Goal: Task Accomplishment & Management: Manage account settings

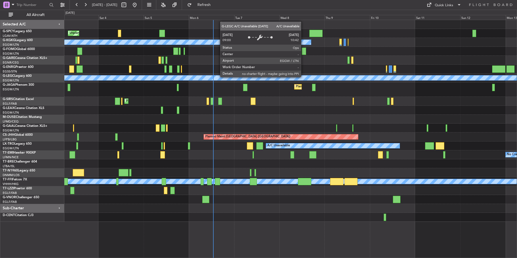
click at [220, 107] on div at bounding box center [290, 110] width 452 height 9
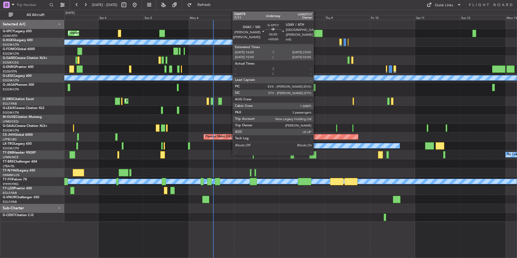
click at [316, 30] on div at bounding box center [316, 33] width 14 height 7
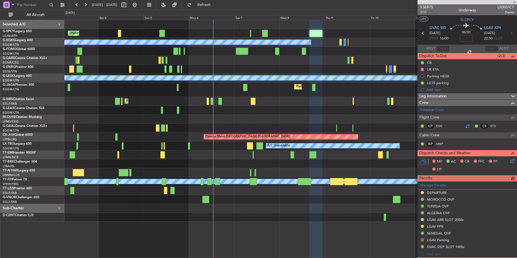
click at [466, 127] on div at bounding box center [467, 126] width 6 height 6
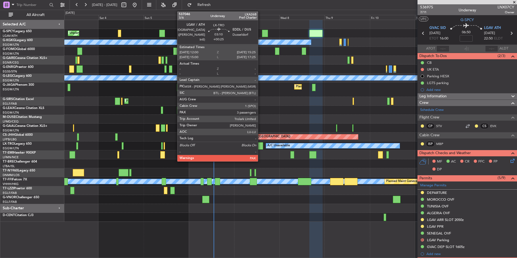
click at [260, 147] on div at bounding box center [259, 145] width 6 height 7
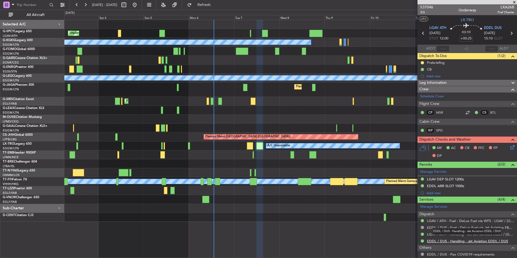
click at [490, 241] on link "EDDL / DUS - Handling - Jet Aviation EDDL / DUS" at bounding box center [467, 241] width 81 height 5
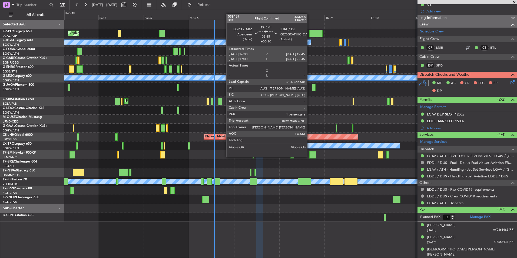
click at [310, 156] on div at bounding box center [312, 154] width 7 height 7
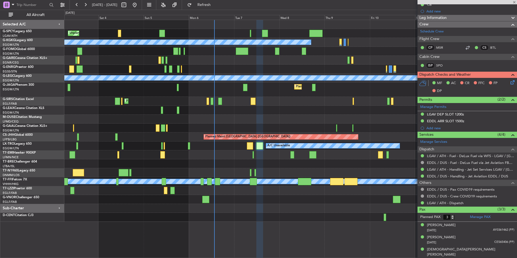
type input "+00:10"
type input "1"
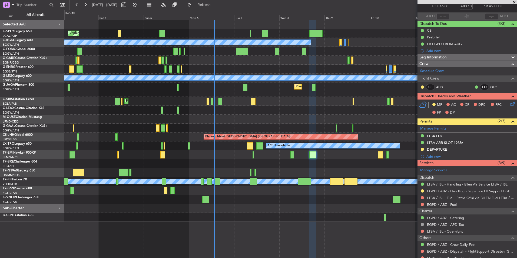
scroll to position [0, 0]
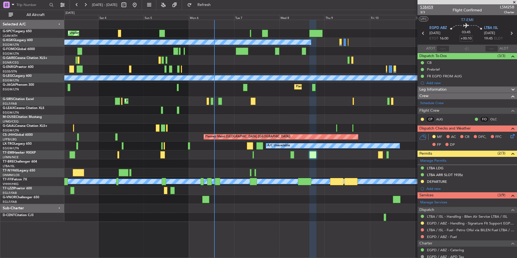
click at [430, 6] on span "538459" at bounding box center [426, 7] width 13 height 6
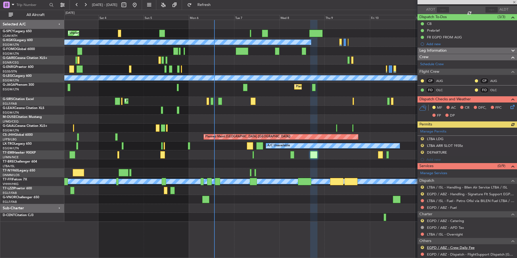
scroll to position [73, 0]
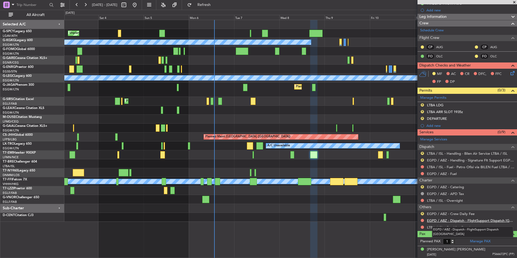
click at [467, 221] on link "EGPD / ABZ - Dispatch - FlightSupport Dispatch UK" at bounding box center [470, 220] width 87 height 5
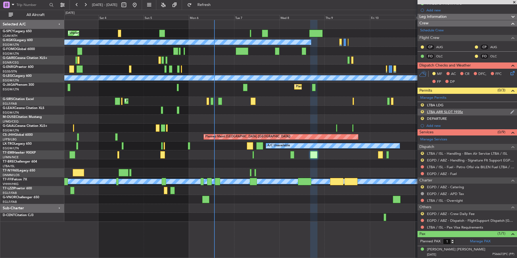
scroll to position [0, 0]
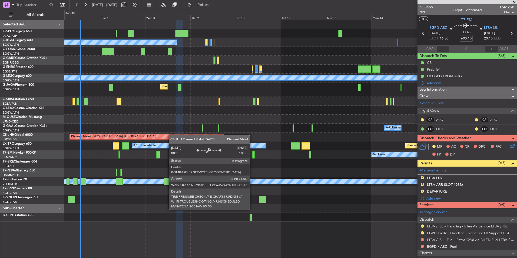
click at [142, 138] on div "A/C Unavailable Istanbul (Ataturk) A/C Unavailable London (Luton) Planned Maint…" at bounding box center [290, 121] width 452 height 202
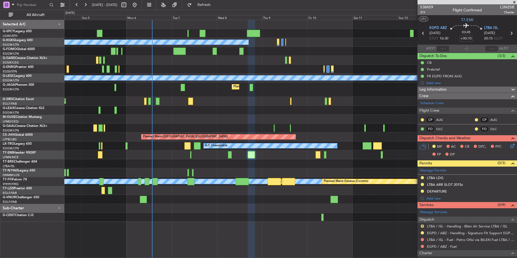
click at [245, 112] on div at bounding box center [290, 110] width 452 height 9
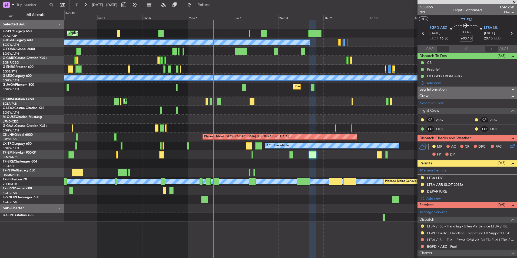
click at [193, 72] on div "Planned Maint London (Stansted) Planned Maint London (Stansted)" at bounding box center [290, 69] width 452 height 9
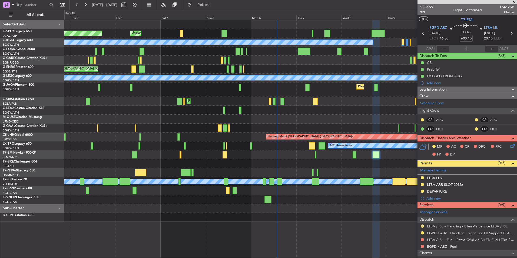
click at [256, 67] on div "Planned Maint London (Stansted) Planned Maint London (Stansted)" at bounding box center [290, 69] width 452 height 9
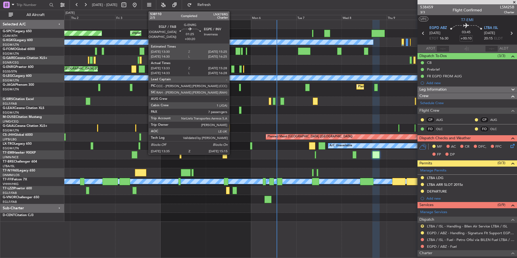
click at [232, 71] on div at bounding box center [232, 68] width 3 height 7
type input "+00:20"
type input "13:48"
type input "15:13"
type input "7"
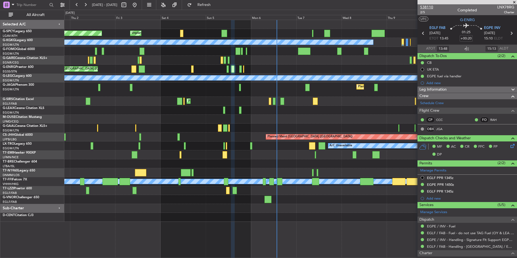
click at [425, 6] on span "538110" at bounding box center [426, 7] width 13 height 6
click at [422, 11] on span "2/5" at bounding box center [426, 12] width 13 height 5
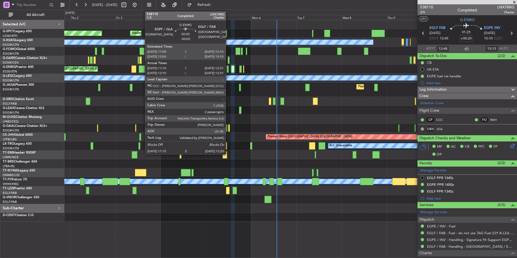
click at [228, 73] on div "Planned Maint London (Stansted) Planned Maint London (Stansted)" at bounding box center [290, 69] width 452 height 9
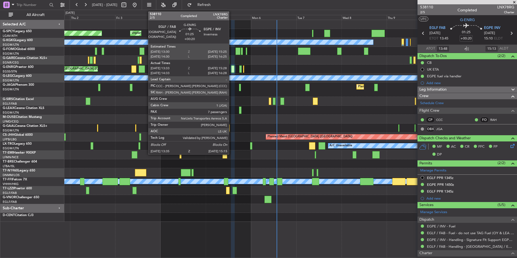
click at [232, 70] on div at bounding box center [232, 68] width 3 height 7
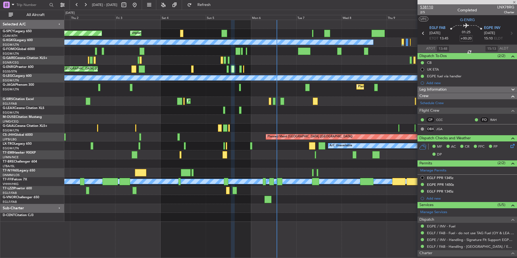
click at [433, 6] on span "538110" at bounding box center [426, 7] width 13 height 6
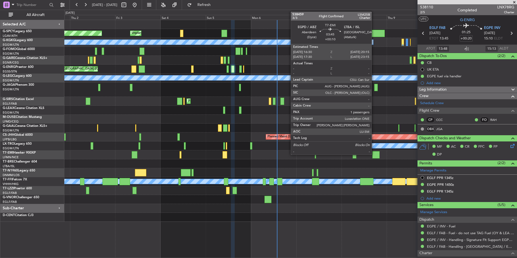
click at [374, 154] on div at bounding box center [375, 154] width 7 height 7
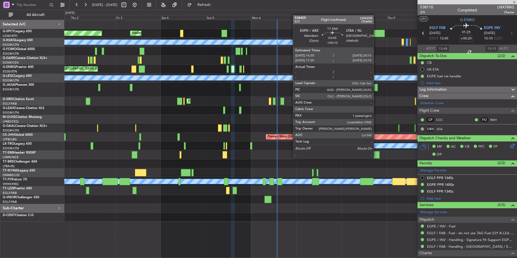
type input "+00:10"
type input "1"
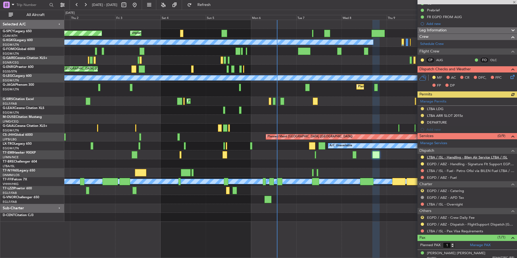
scroll to position [63, 0]
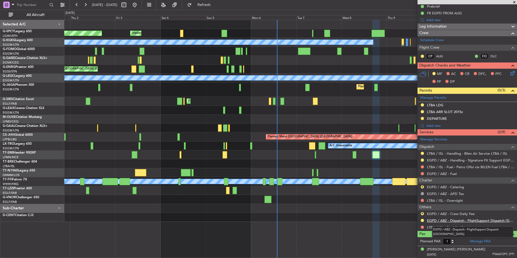
click at [460, 222] on link "EGPD / ABZ - Dispatch - FlightSupport Dispatch UK" at bounding box center [470, 220] width 87 height 5
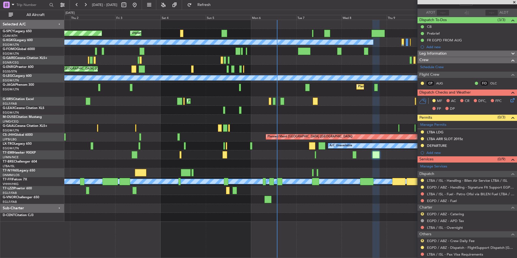
scroll to position [0, 0]
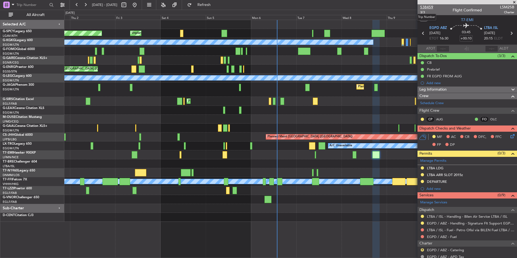
click at [424, 6] on span "538459" at bounding box center [426, 7] width 13 height 6
click at [214, 3] on span "Refresh" at bounding box center [204, 5] width 23 height 4
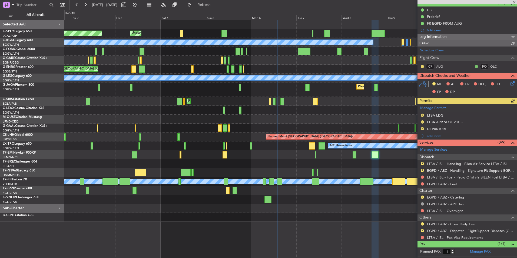
scroll to position [63, 0]
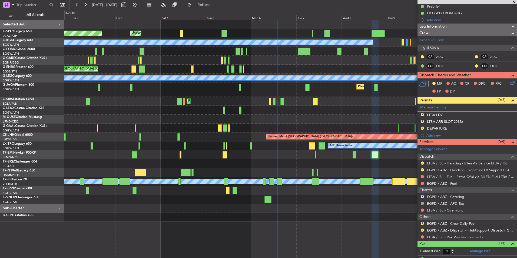
click at [480, 230] on link "EGPD / ABZ - Dispatch - FlightSupport Dispatch UK" at bounding box center [470, 230] width 87 height 5
click at [216, 4] on span "Refresh" at bounding box center [204, 5] width 23 height 4
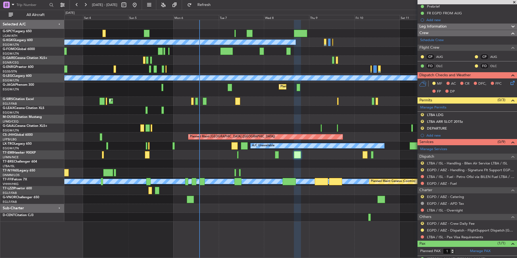
click at [244, 115] on div "Unplanned Maint Bremen Planned Maint Bremen A/C Unavailable Istanbul (Ataturk) …" at bounding box center [290, 121] width 452 height 202
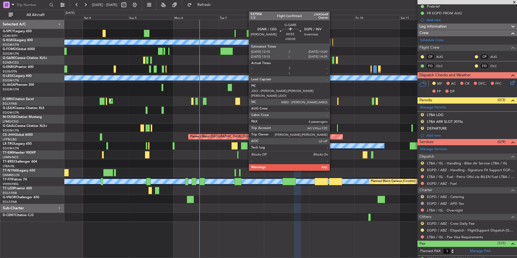
click at [332, 62] on div at bounding box center [333, 60] width 2 height 7
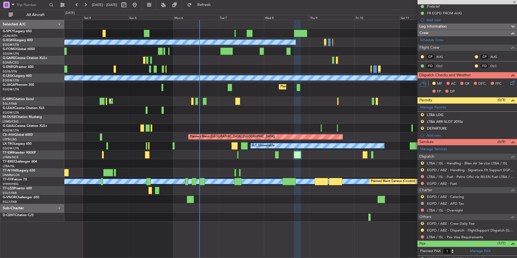
type input "4"
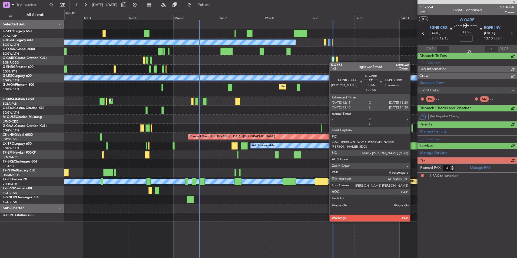
scroll to position [0, 0]
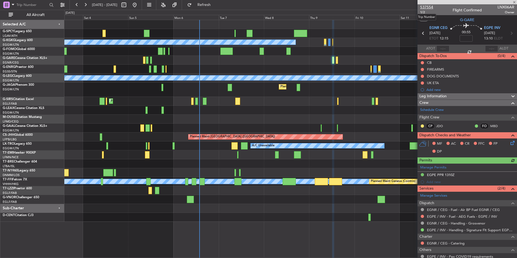
click at [430, 9] on span "537554" at bounding box center [426, 7] width 13 height 6
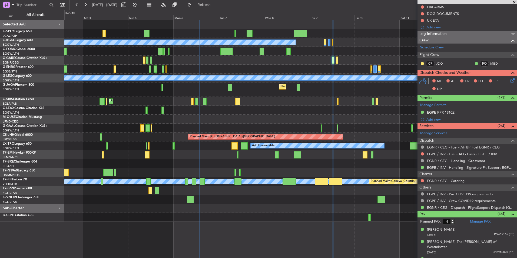
scroll to position [79, 0]
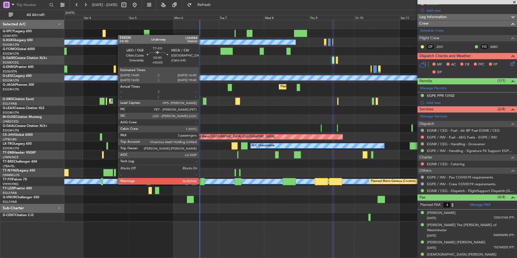
click at [201, 184] on div at bounding box center [202, 181] width 5 height 7
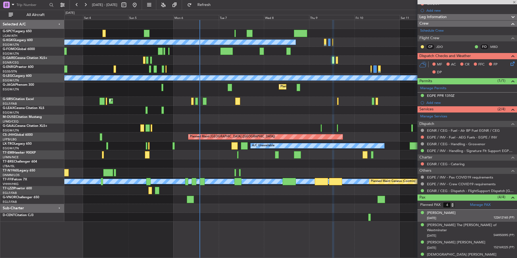
type input "+00:05"
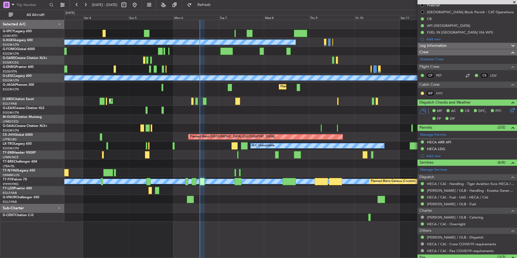
scroll to position [105, 0]
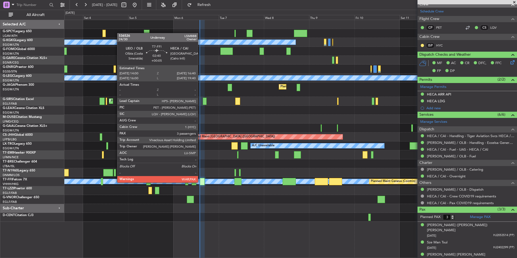
click at [200, 182] on div at bounding box center [202, 181] width 5 height 7
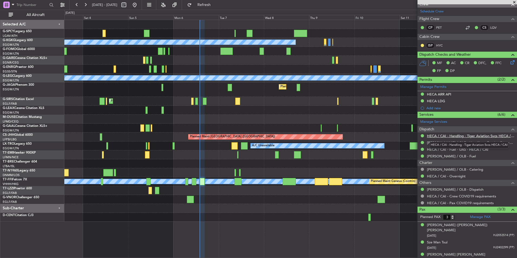
click at [475, 137] on link "HECA / CAI - Handling - Tiger Aviation Svcs HECA / CAI" at bounding box center [470, 136] width 87 height 5
click at [466, 143] on link "LIEO / OLB - Handling - Eccelsa General Aviation LIEO / OLB" at bounding box center [470, 142] width 87 height 5
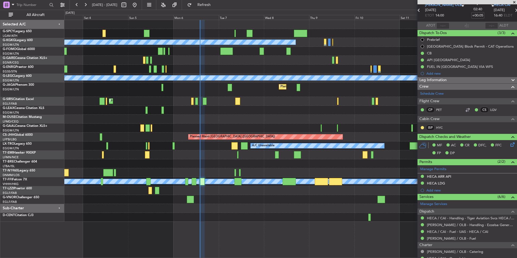
scroll to position [0, 0]
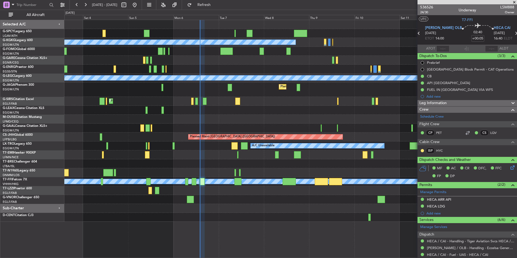
click at [514, 4] on span at bounding box center [514, 2] width 5 height 5
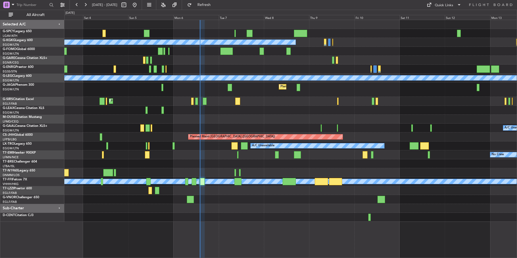
type input "0"
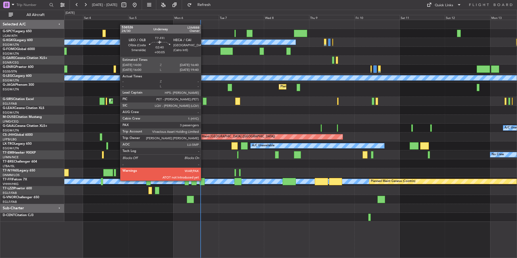
click at [203, 180] on div at bounding box center [202, 181] width 5 height 7
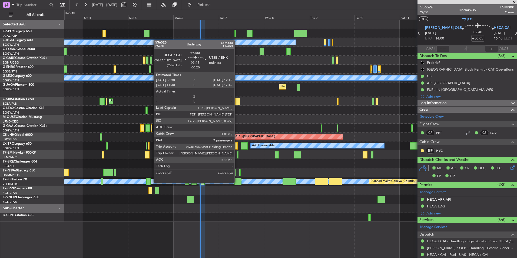
click at [237, 182] on div at bounding box center [237, 181] width 7 height 7
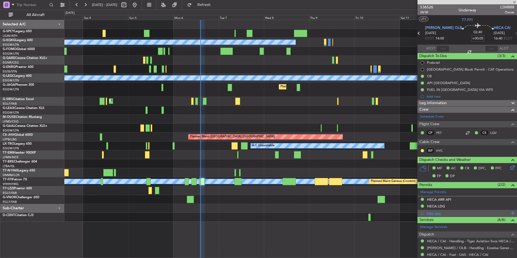
type input "-00:20"
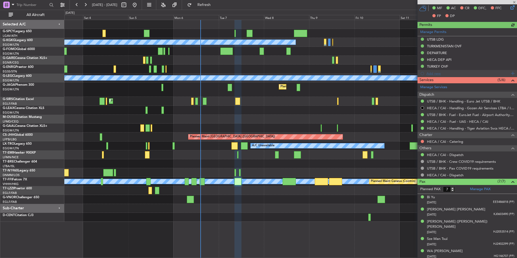
scroll to position [174, 0]
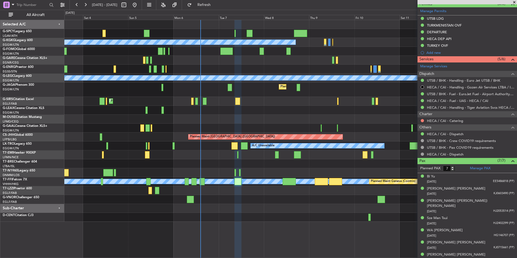
click at [514, 2] on span at bounding box center [514, 2] width 5 height 5
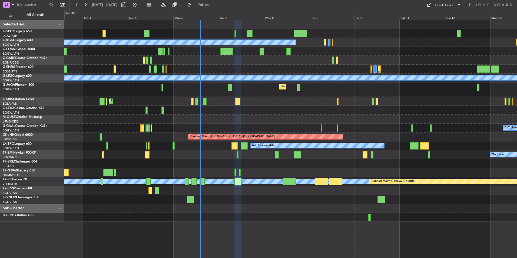
type input "0"
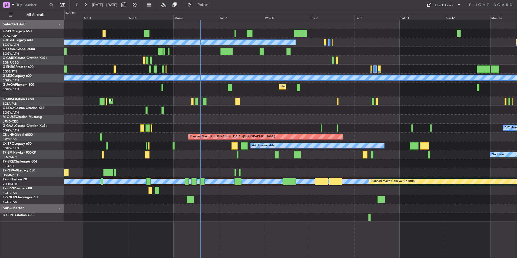
scroll to position [0, 0]
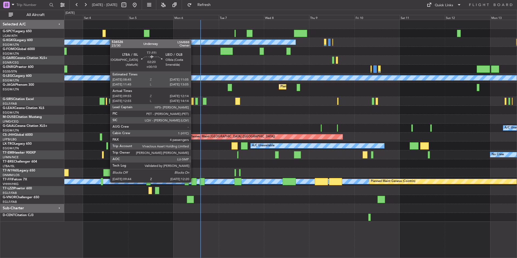
click at [193, 182] on div at bounding box center [193, 181] width 5 height 7
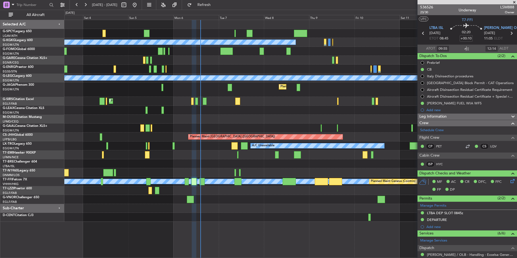
click at [514, 1] on span at bounding box center [514, 2] width 5 height 5
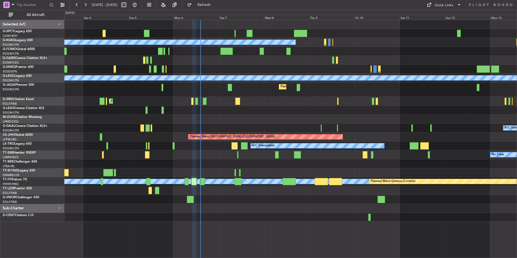
type input "0"
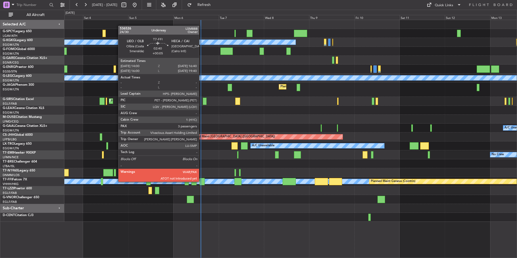
click at [201, 181] on div at bounding box center [202, 181] width 5 height 7
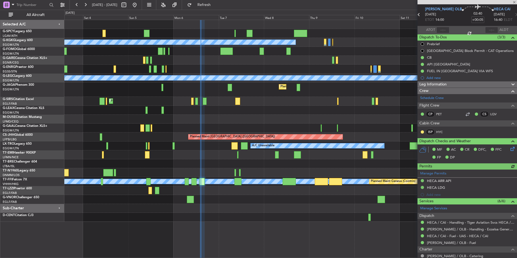
scroll to position [27, 0]
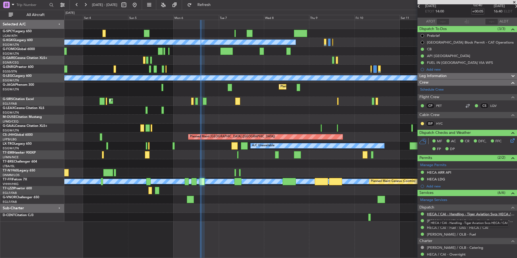
click at [481, 214] on link "HECA / CAI - Handling - Tiger Aviation Svcs HECA / CAI" at bounding box center [470, 214] width 87 height 5
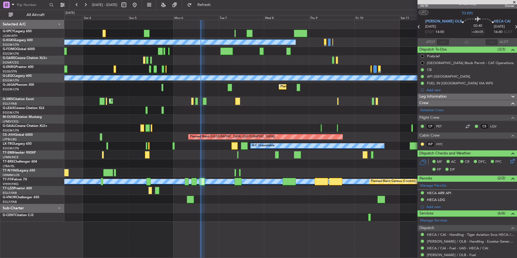
scroll to position [0, 0]
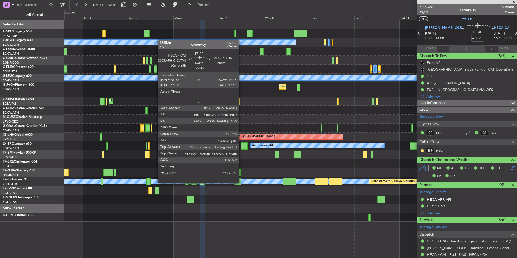
click at [241, 183] on div at bounding box center [237, 181] width 7 height 7
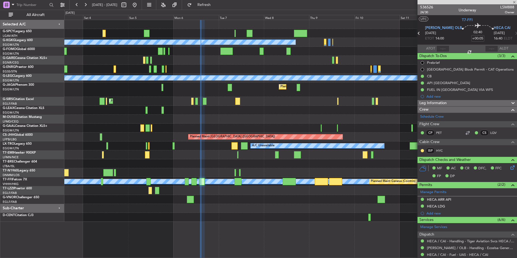
type input "-00:20"
type input "7"
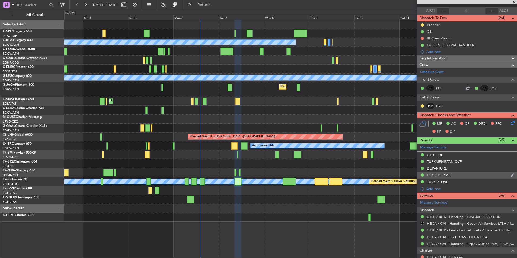
scroll to position [81, 0]
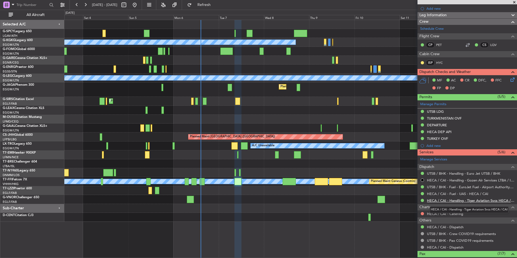
click at [461, 200] on link "HECA / CAI - Handling - Tiger Aviation Svcs HECA / CAI" at bounding box center [470, 200] width 87 height 5
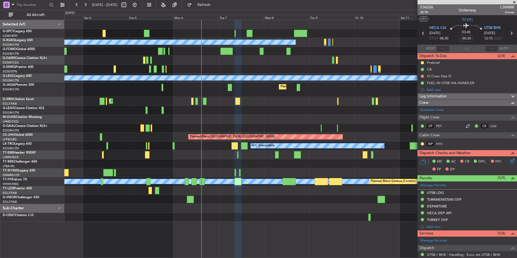
scroll to position [81, 0]
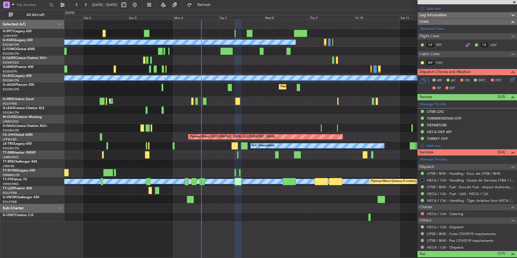
click at [199, 7] on fb-refresh-button "Refresh" at bounding box center [201, 5] width 38 height 10
click at [215, 4] on span "Refresh" at bounding box center [204, 5] width 23 height 4
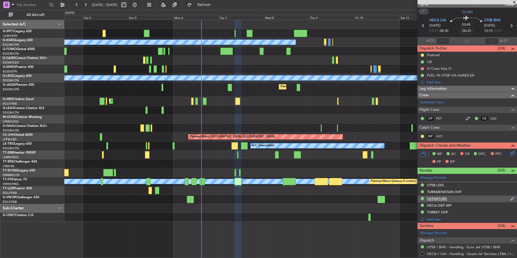
scroll to position [0, 0]
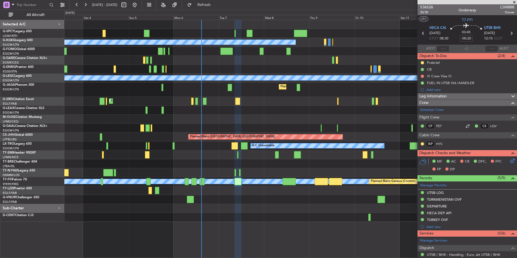
click at [514, 2] on span at bounding box center [514, 2] width 5 height 5
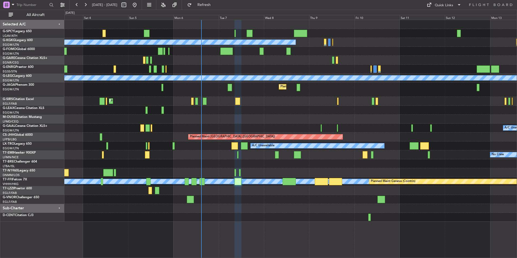
type input "0"
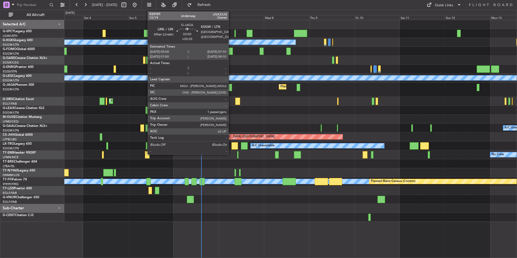
click at [231, 89] on div at bounding box center [230, 87] width 4 height 7
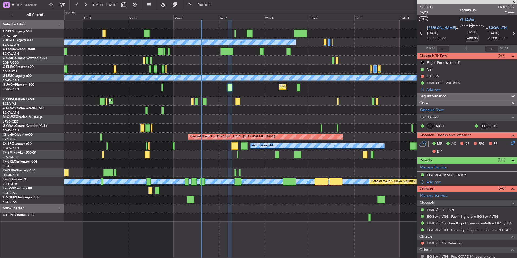
click at [445, 97] on span "Leg Information" at bounding box center [432, 96] width 27 height 6
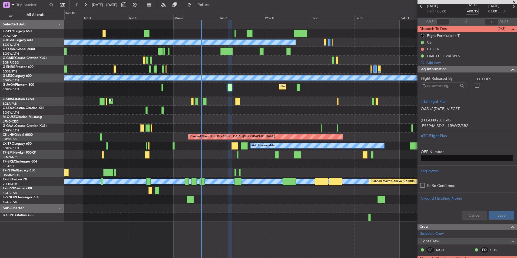
click at [514, 2] on span at bounding box center [514, 2] width 5 height 5
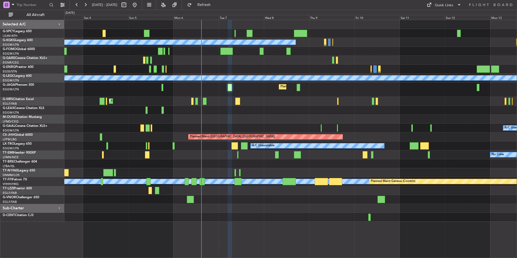
type input "0"
click at [139, 7] on button at bounding box center [134, 5] width 9 height 9
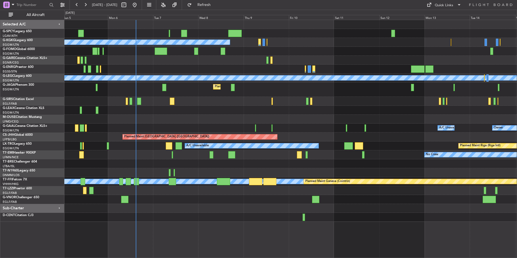
click at [150, 203] on div "Unplanned Maint [GEOGRAPHIC_DATA] Planned Maint [GEOGRAPHIC_DATA] A/C Unavailab…" at bounding box center [290, 121] width 452 height 202
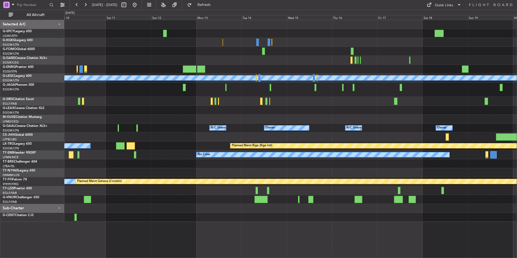
click at [260, 229] on div "A/C Unavailable [GEOGRAPHIC_DATA] (Ataturk) A/C Unavailable [GEOGRAPHIC_DATA] (…" at bounding box center [290, 139] width 453 height 238
click at [139, 9] on button at bounding box center [134, 5] width 9 height 9
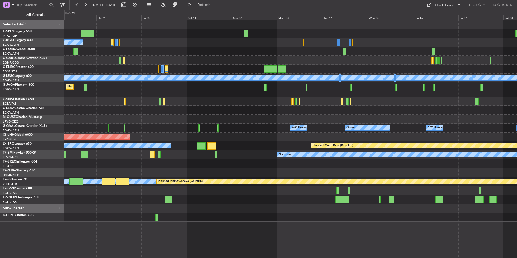
click at [67, 173] on div "A/C Unavailable [GEOGRAPHIC_DATA] (Ataturk) A/C Unavailable [GEOGRAPHIC_DATA] (…" at bounding box center [290, 121] width 452 height 202
click at [166, 159] on div "A/C Unavailable [GEOGRAPHIC_DATA] (Ataturk) A/C Unavailable [GEOGRAPHIC_DATA] (…" at bounding box center [290, 121] width 452 height 202
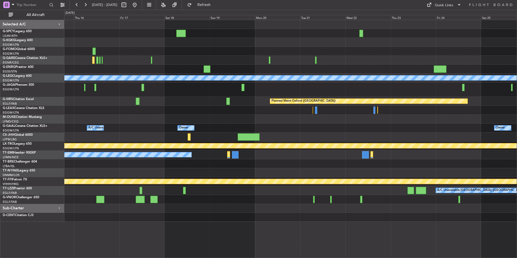
click at [215, 166] on div "A/C Unavailable [GEOGRAPHIC_DATA] ([GEOGRAPHIC_DATA]) Planned Maint [GEOGRAPHIC…" at bounding box center [290, 121] width 452 height 202
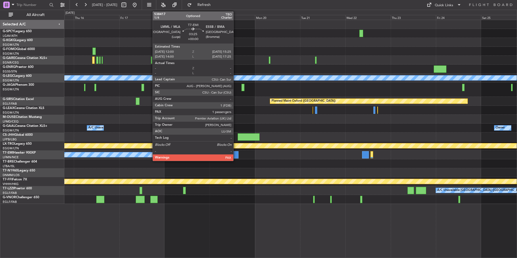
click at [236, 157] on div at bounding box center [235, 154] width 6 height 7
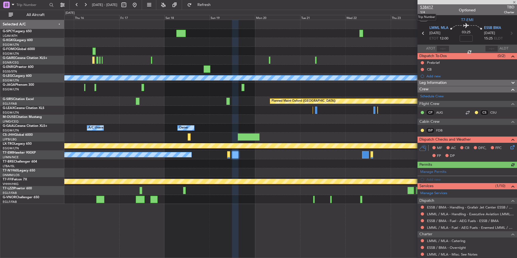
click at [431, 7] on span "538417" at bounding box center [426, 7] width 13 height 6
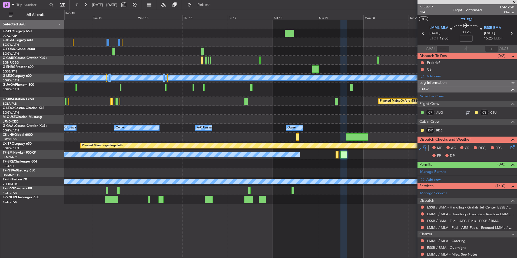
click at [314, 94] on div "A/C Unavailable [GEOGRAPHIC_DATA] ([GEOGRAPHIC_DATA]) Planned Maint [GEOGRAPHIC…" at bounding box center [290, 112] width 452 height 184
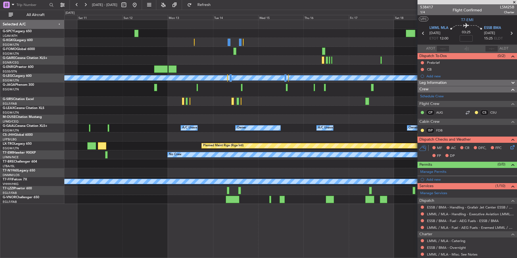
click at [330, 96] on div "A/C Unavailable [GEOGRAPHIC_DATA] (Ataturk) A/C Unavailable [GEOGRAPHIC_DATA] (…" at bounding box center [290, 112] width 452 height 184
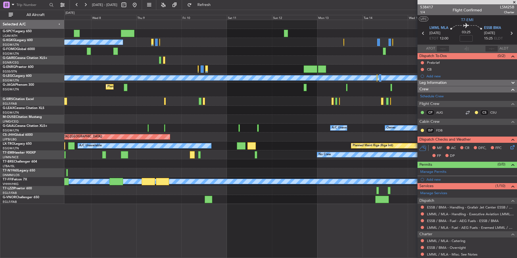
click at [344, 90] on div "Planned Maint [GEOGRAPHIC_DATA] ([GEOGRAPHIC_DATA])" at bounding box center [290, 89] width 452 height 14
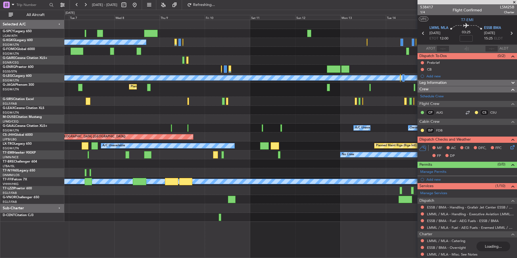
click at [208, 110] on div at bounding box center [290, 110] width 452 height 9
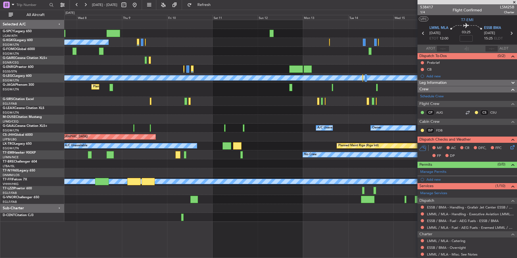
click at [209, 90] on div "Planned Maint [GEOGRAPHIC_DATA] ([GEOGRAPHIC_DATA])" at bounding box center [290, 89] width 452 height 14
click at [216, 6] on span "Refresh" at bounding box center [204, 5] width 23 height 4
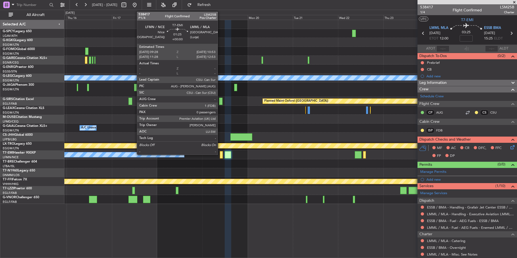
click at [220, 154] on div at bounding box center [221, 154] width 3 height 7
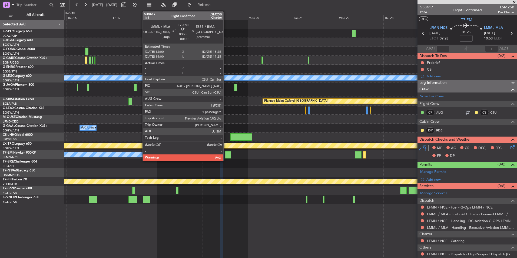
click at [227, 154] on div at bounding box center [228, 154] width 6 height 7
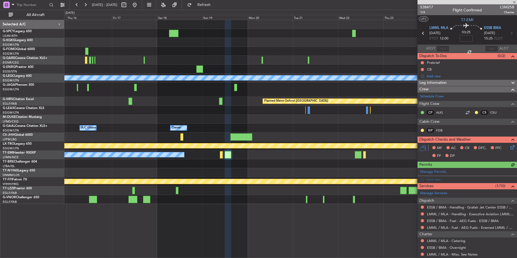
click at [354, 156] on div "No Crew" at bounding box center [290, 154] width 452 height 9
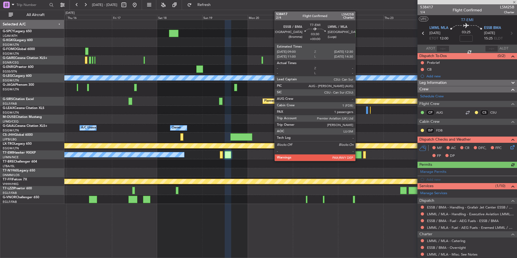
click at [358, 156] on div at bounding box center [358, 154] width 7 height 7
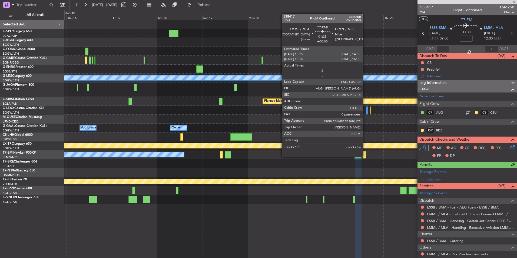
click at [365, 156] on div at bounding box center [364, 154] width 3 height 7
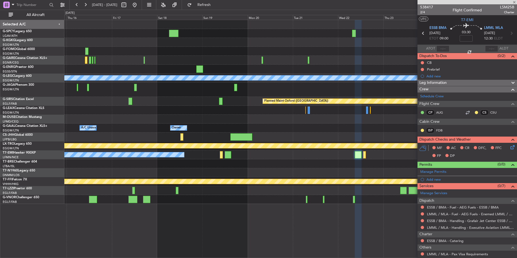
type input "0"
click at [428, 7] on span "538417" at bounding box center [426, 7] width 13 height 6
click at [465, 253] on link "LMML / MLA - Dispatch - FlightSupport Dispatch [GEOGRAPHIC_DATA]" at bounding box center [470, 254] width 87 height 5
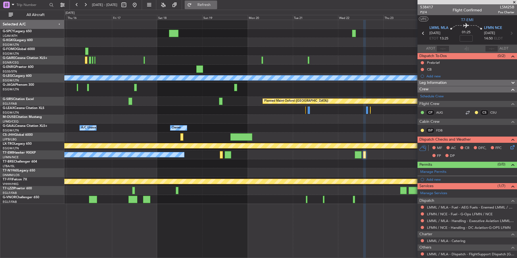
click at [212, 6] on span "Refresh" at bounding box center [204, 5] width 23 height 4
click at [432, 5] on span "538417" at bounding box center [426, 7] width 13 height 6
click at [139, 2] on button at bounding box center [134, 5] width 9 height 9
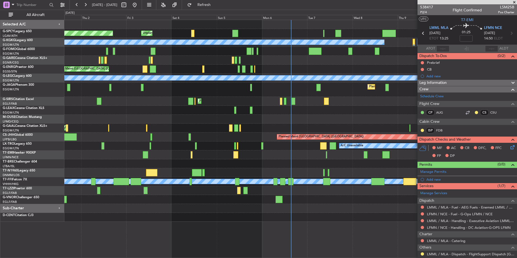
click at [515, 2] on span at bounding box center [514, 2] width 5 height 5
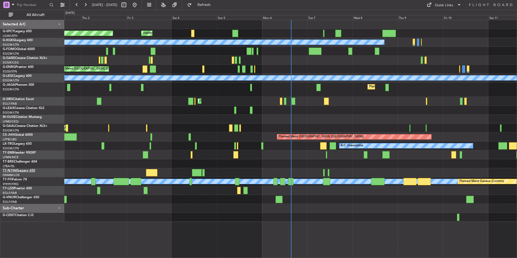
click at [19, 171] on link "T7-N1960 Legacy 650" at bounding box center [19, 170] width 32 height 3
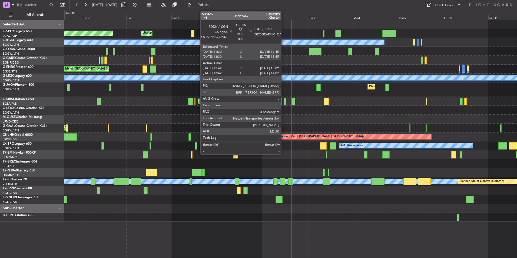
click at [284, 103] on div at bounding box center [285, 101] width 3 height 7
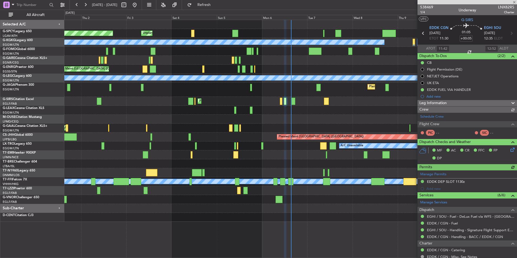
scroll to position [81, 0]
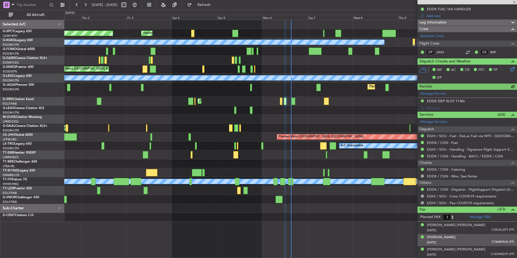
click at [468, 242] on div "[DATE] C744MFRJX (PP)" at bounding box center [470, 242] width 87 height 5
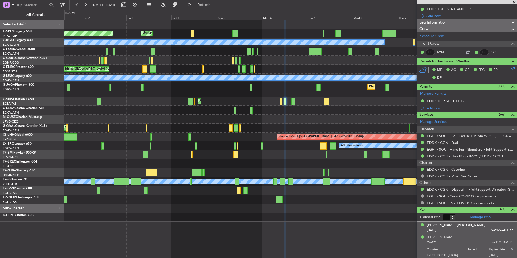
scroll to position [94, 0]
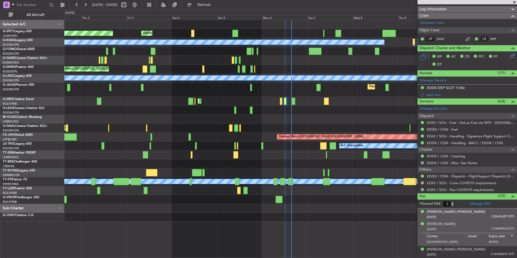
click at [458, 217] on div "[DATE] C2WJGJ2FT (PP)" at bounding box center [470, 216] width 87 height 5
click at [450, 212] on div "[PERSON_NAME] [PERSON_NAME]" at bounding box center [456, 211] width 58 height 5
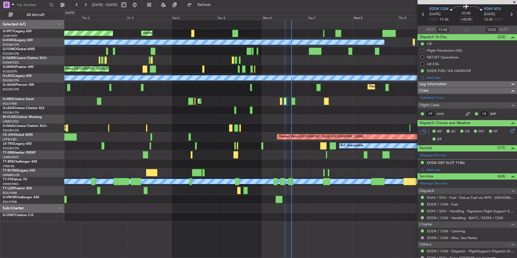
scroll to position [0, 0]
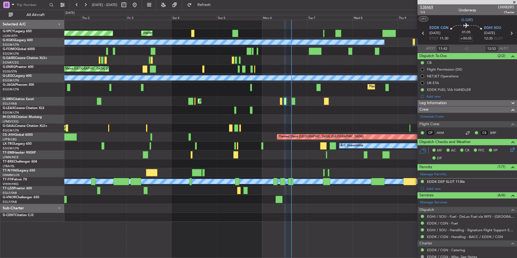
click at [432, 5] on span "538469" at bounding box center [426, 7] width 13 height 6
click at [512, 2] on span at bounding box center [514, 2] width 5 height 5
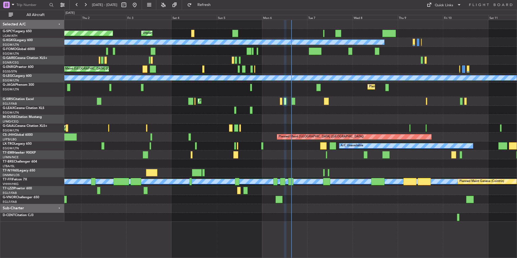
type input "0"
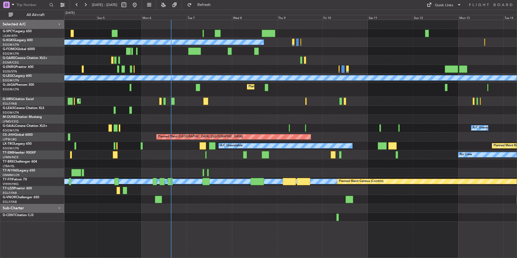
click at [327, 173] on div "Unplanned Maint [GEOGRAPHIC_DATA] A/C Unavailable [GEOGRAPHIC_DATA] (Ataturk) P…" at bounding box center [290, 121] width 452 height 202
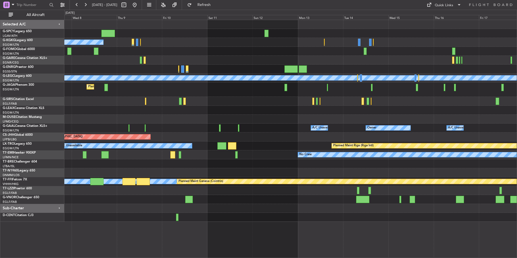
click at [278, 201] on div "A/C Unavailable [GEOGRAPHIC_DATA] (Ataturk) A/C Unavailable [GEOGRAPHIC_DATA] (…" at bounding box center [290, 121] width 452 height 202
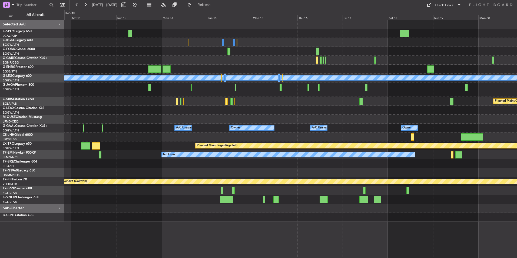
click at [225, 218] on div "A/C Unavailable [GEOGRAPHIC_DATA] (Ataturk) A/C Unavailable [GEOGRAPHIC_DATA] (…" at bounding box center [290, 121] width 452 height 202
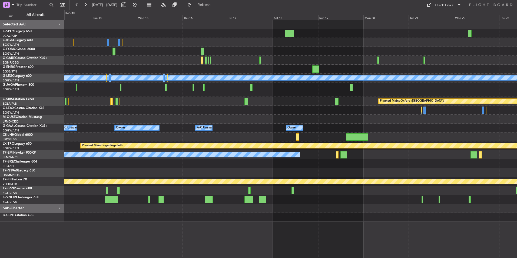
click at [228, 233] on div "A/C Unavailable [GEOGRAPHIC_DATA] ([GEOGRAPHIC_DATA]) Planned Maint [GEOGRAPHIC…" at bounding box center [290, 139] width 453 height 238
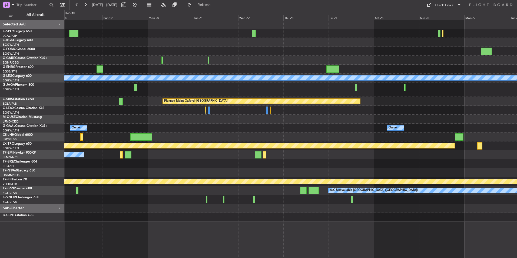
click at [245, 233] on div "A/C Unavailable [GEOGRAPHIC_DATA] ([GEOGRAPHIC_DATA]) Planned Maint [GEOGRAPHIC…" at bounding box center [290, 139] width 453 height 238
click at [249, 236] on div "A/C Unavailable [GEOGRAPHIC_DATA] ([GEOGRAPHIC_DATA]) Planned Maint [GEOGRAPHIC…" at bounding box center [290, 139] width 453 height 238
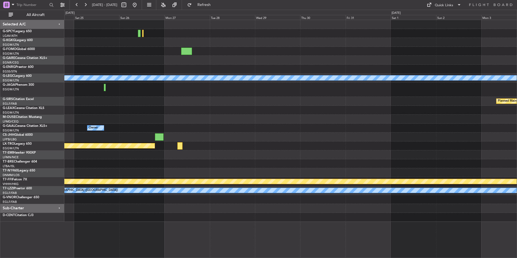
click at [226, 218] on div "A/C Unavailable [GEOGRAPHIC_DATA] ([GEOGRAPHIC_DATA]) Planned Maint [GEOGRAPHIC…" at bounding box center [290, 121] width 452 height 202
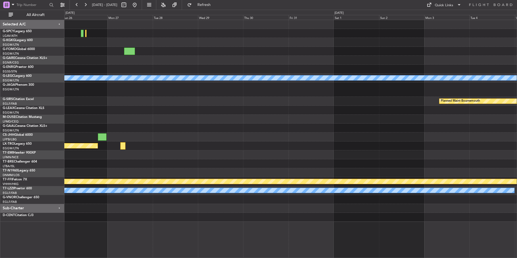
click at [298, 209] on div "A/C Unavailable [GEOGRAPHIC_DATA] ([GEOGRAPHIC_DATA]) Planned Maint [GEOGRAPHIC…" at bounding box center [290, 121] width 452 height 202
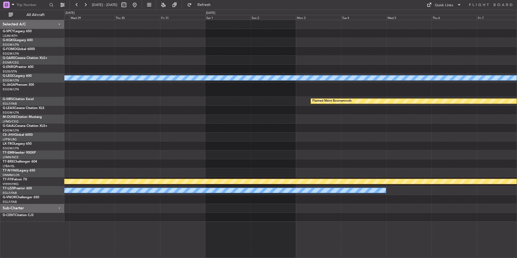
click at [195, 202] on div "A/C Unavailable [GEOGRAPHIC_DATA] ([GEOGRAPHIC_DATA]) Planned Maint [GEOGRAPHIC…" at bounding box center [290, 121] width 452 height 202
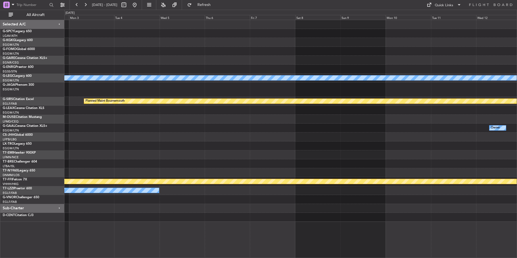
click at [155, 185] on div "A/C Unavailable [GEOGRAPHIC_DATA] ([GEOGRAPHIC_DATA]) Planned Maint [GEOGRAPHIC…" at bounding box center [290, 121] width 452 height 202
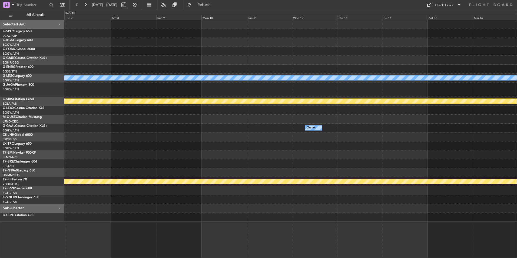
click at [159, 180] on div "A/C Unavailable [GEOGRAPHIC_DATA] ([GEOGRAPHIC_DATA]) Planned Maint [GEOGRAPHIC…" at bounding box center [290, 121] width 452 height 202
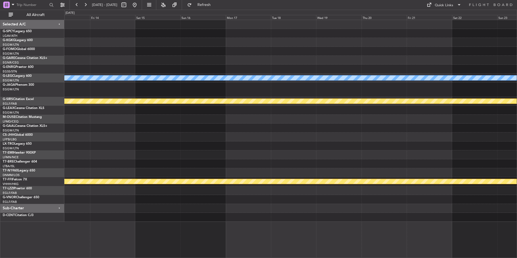
click at [223, 163] on div "A/C Unavailable [GEOGRAPHIC_DATA] ([GEOGRAPHIC_DATA]) Planned Maint [GEOGRAPHIC…" at bounding box center [290, 121] width 452 height 202
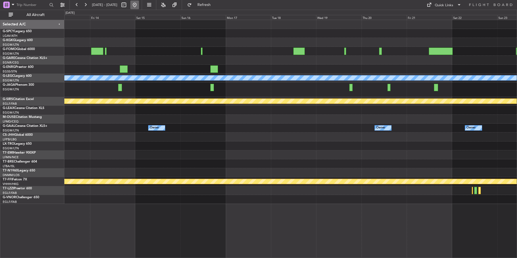
click at [139, 5] on button at bounding box center [134, 5] width 9 height 9
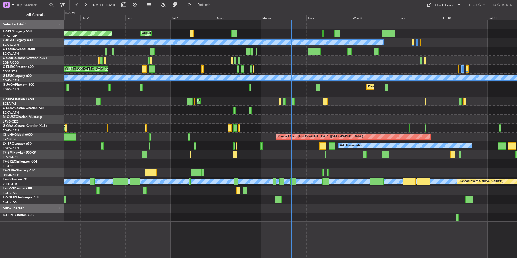
click at [253, 214] on div "Unplanned Maint [GEOGRAPHIC_DATA] Planned Maint [GEOGRAPHIC_DATA] A/C Unavailab…" at bounding box center [290, 121] width 452 height 202
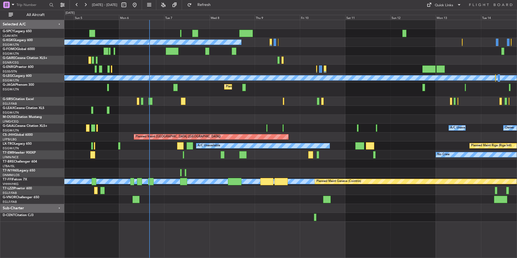
click at [138, 212] on div "Unplanned Maint [GEOGRAPHIC_DATA] Planned Maint [GEOGRAPHIC_DATA] A/C Unavailab…" at bounding box center [290, 121] width 452 height 202
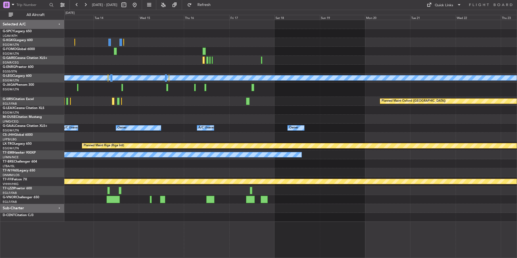
click at [138, 209] on div "A/C Unavailable [GEOGRAPHIC_DATA] ([GEOGRAPHIC_DATA]) Planned Maint [GEOGRAPHIC…" at bounding box center [290, 121] width 452 height 202
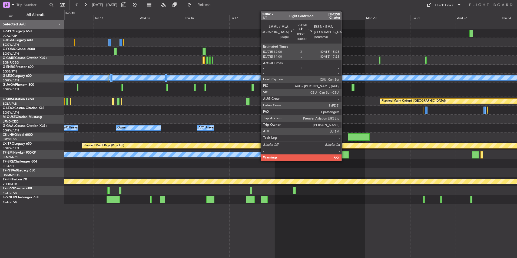
click at [344, 155] on div at bounding box center [345, 154] width 6 height 7
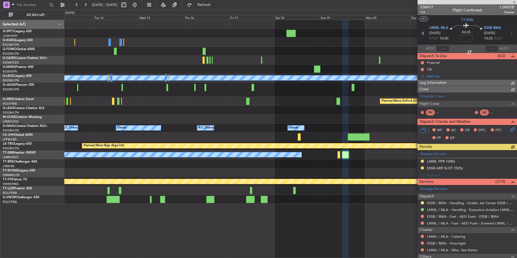
click at [432, 7] on span "538417" at bounding box center [426, 7] width 13 height 6
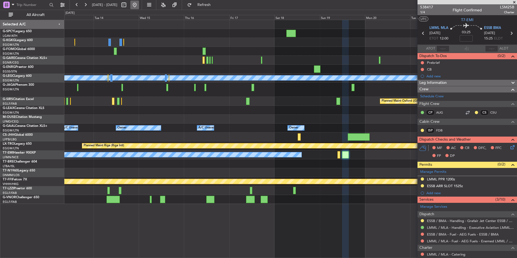
click at [139, 5] on button at bounding box center [134, 5] width 9 height 9
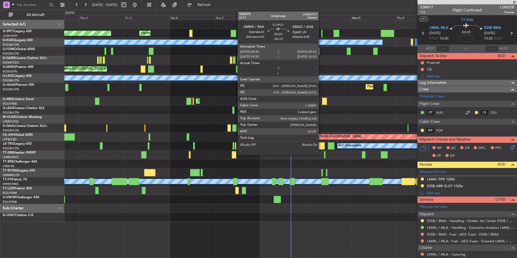
click at [321, 32] on div at bounding box center [321, 33] width 1 height 7
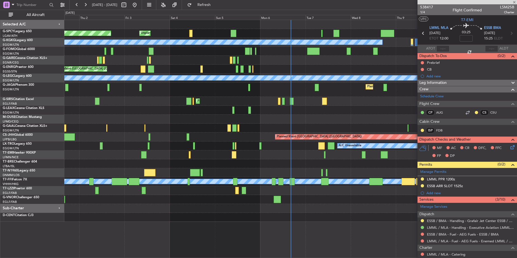
type input "-00:10"
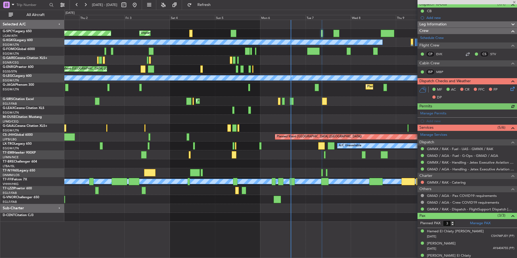
scroll to position [58, 0]
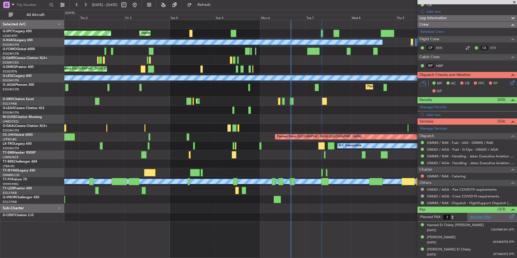
click at [478, 217] on link "Manage PAX" at bounding box center [480, 216] width 21 height 5
click at [216, 4] on span "Refresh" at bounding box center [204, 5] width 23 height 4
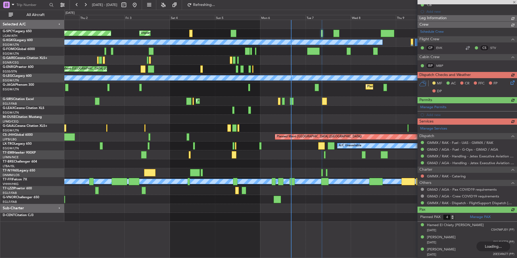
type input "6"
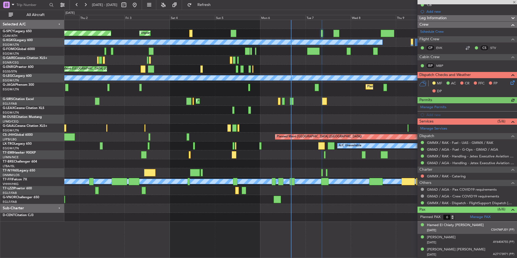
scroll to position [94, 0]
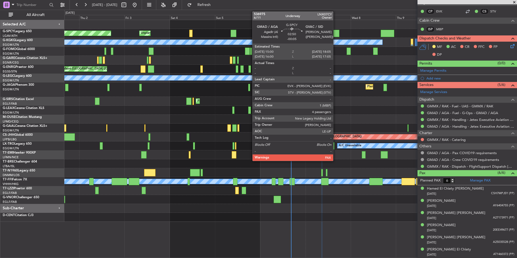
click at [336, 35] on div at bounding box center [336, 33] width 6 height 7
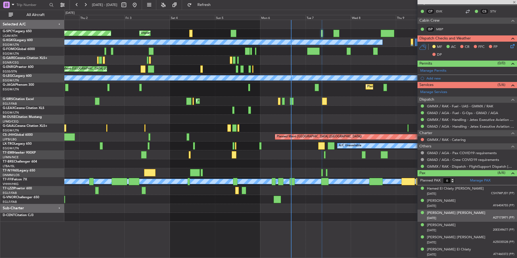
type input "-00:05"
type input "4"
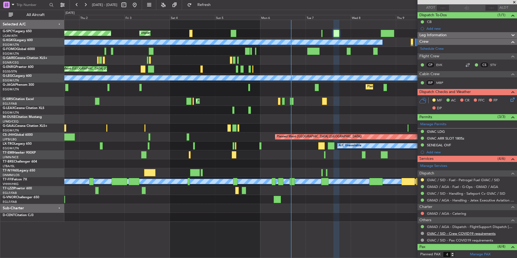
scroll to position [90, 0]
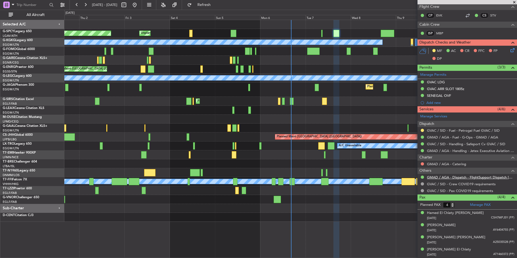
click at [467, 176] on link "GMAD / AGA - Dispatch - FlightSupport Dispatch [GEOGRAPHIC_DATA]" at bounding box center [470, 177] width 87 height 5
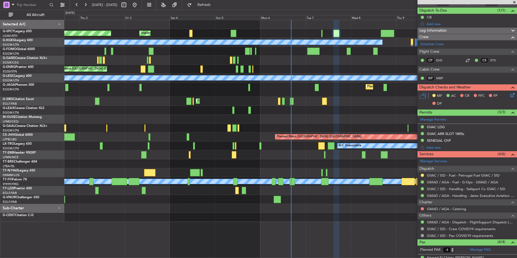
scroll to position [0, 0]
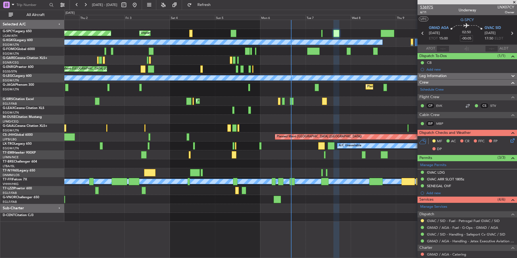
click at [428, 7] on span "536975" at bounding box center [426, 7] width 13 height 6
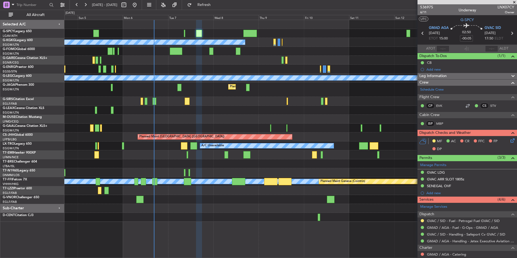
click at [125, 126] on div "Unplanned Maint [GEOGRAPHIC_DATA] Planned Maint [GEOGRAPHIC_DATA] A/C Unavailab…" at bounding box center [290, 121] width 452 height 202
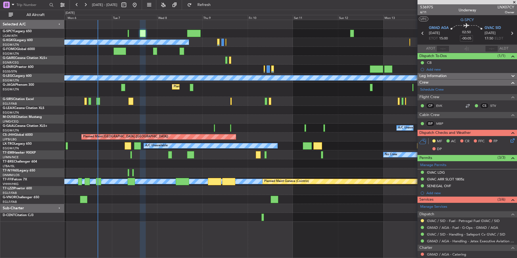
click at [272, 37] on div "Unplanned Maint [GEOGRAPHIC_DATA]" at bounding box center [290, 33] width 452 height 9
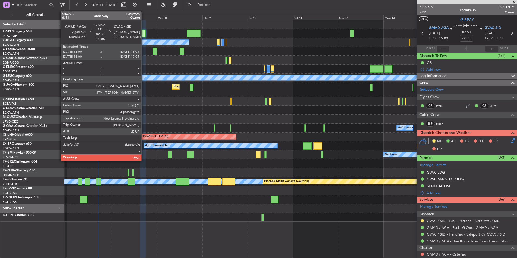
click at [144, 33] on div at bounding box center [143, 33] width 6 height 7
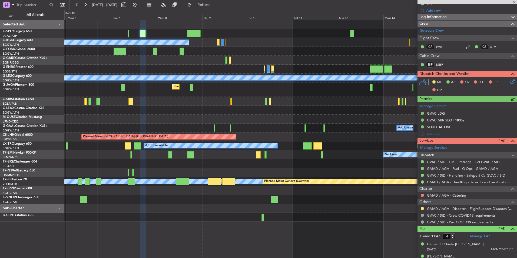
scroll to position [90, 0]
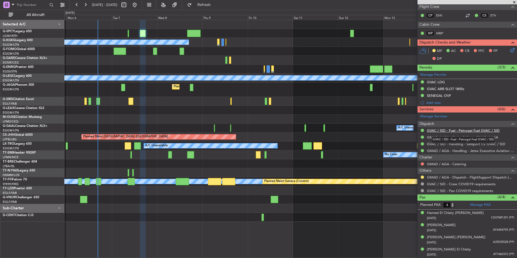
click at [464, 131] on link "GVAC / SID - Fuel - Petrogal Fuel GVAC / SID" at bounding box center [463, 130] width 73 height 5
click at [217, 8] on button "Refresh" at bounding box center [201, 5] width 32 height 9
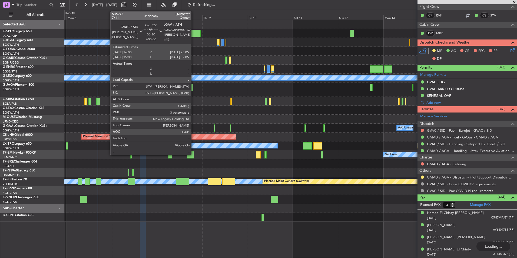
click at [194, 32] on div at bounding box center [194, 33] width 14 height 7
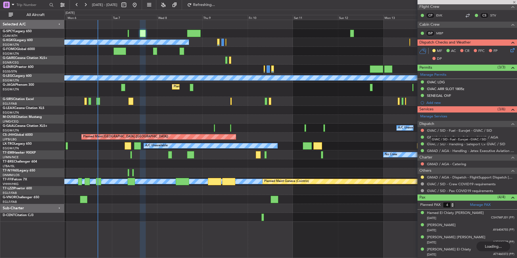
type input "3"
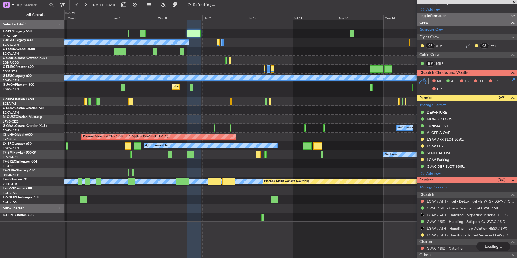
scroll to position [108, 0]
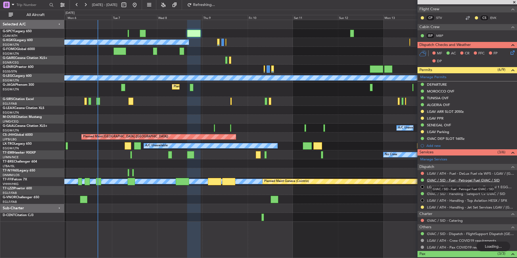
click at [474, 180] on link "GVAC / SID - Fuel - Petrogal Fuel GVAC / SID" at bounding box center [463, 180] width 73 height 5
click at [217, 7] on button "Refreshing..." at bounding box center [201, 5] width 32 height 9
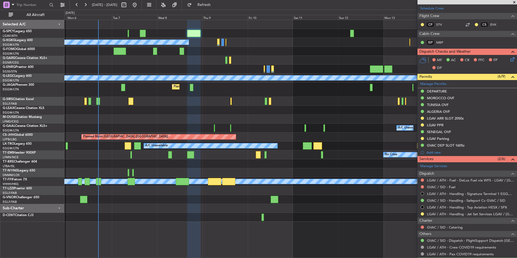
scroll to position [115, 0]
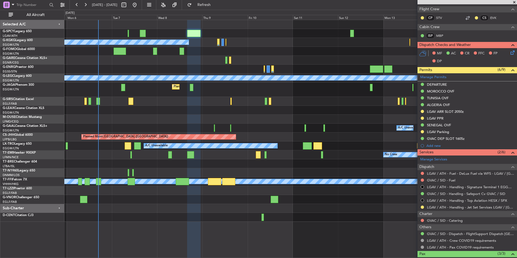
click at [47, 94] on div "Unplanned Maint Bremen A/C Unavailable Istanbul (Ataturk) A/C Unavailable Londo…" at bounding box center [258, 134] width 517 height 248
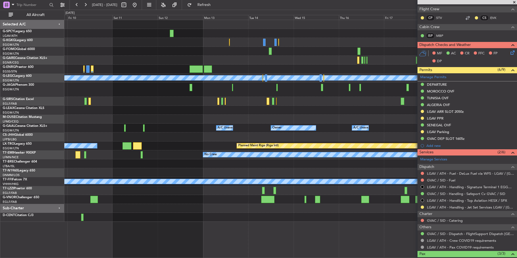
click at [9, 112] on div "A/C Unavailable Istanbul (Ataturk) A/C Unavailable London (Luton) Planned Maint…" at bounding box center [258, 134] width 517 height 248
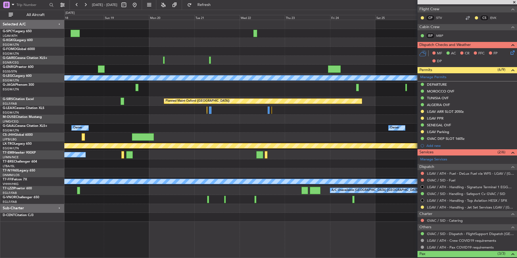
click at [18, 112] on div "A/C Unavailable London (Luton) Planned Maint Oxford (Kidlington) Owner Owner A/…" at bounding box center [258, 134] width 517 height 248
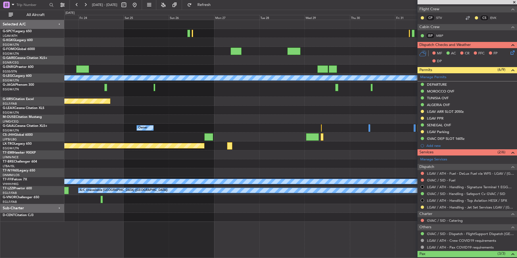
click at [0, 132] on html "05 Oct 2025 - 15 Oct 2025 Refresh Quick Links All Aircraft A/C Unavailable Lond…" at bounding box center [258, 129] width 517 height 258
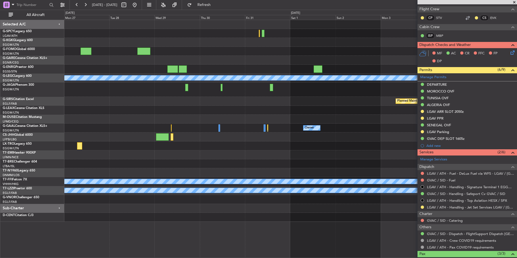
click at [80, 116] on div at bounding box center [290, 119] width 452 height 9
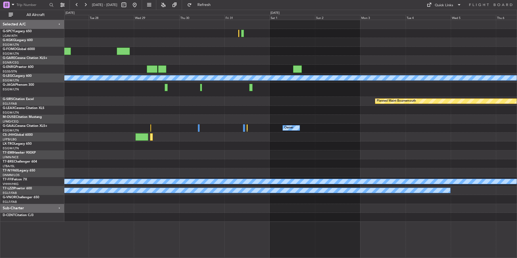
scroll to position [0, 0]
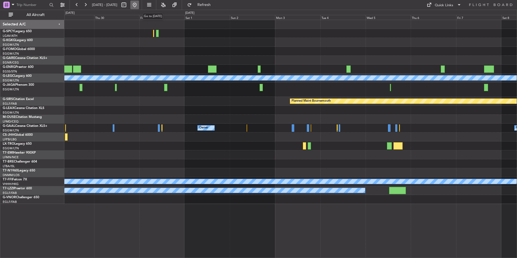
click at [139, 4] on button at bounding box center [134, 5] width 9 height 9
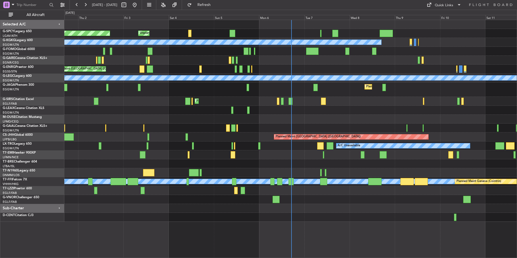
click at [49, 82] on div "Unplanned Maint Bremen Planned Maint Bremen A/C Unavailable Istanbul (Ataturk) …" at bounding box center [258, 134] width 517 height 248
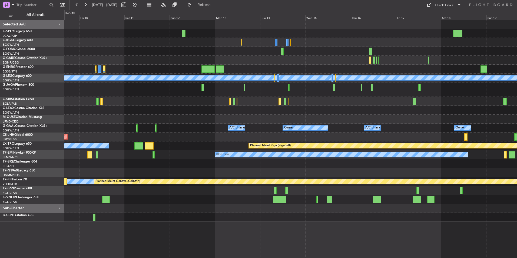
click at [90, 100] on div "A/C Unavailable [GEOGRAPHIC_DATA] (Ataturk) A/C Unavailable [GEOGRAPHIC_DATA] (…" at bounding box center [290, 121] width 452 height 202
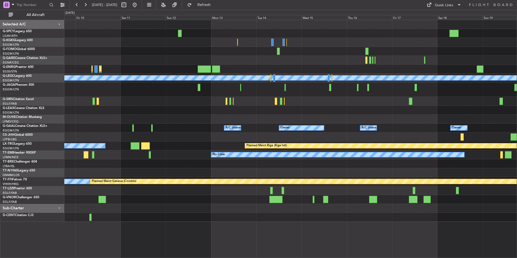
click at [0, 103] on html "01 Oct 2025 - 11 Oct 2025 Refresh Quick Links All Aircraft A/C Unavailable Ista…" at bounding box center [258, 129] width 517 height 258
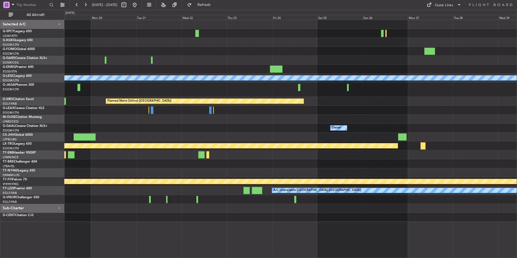
click at [40, 111] on div "A/C Unavailable London (Luton) Planned Maint Oxford (Kidlington) Owner Owner Pl…" at bounding box center [258, 134] width 517 height 248
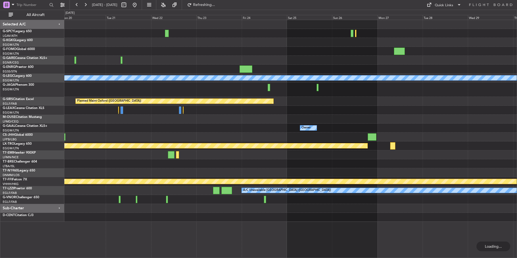
click at [279, 94] on div at bounding box center [290, 89] width 452 height 14
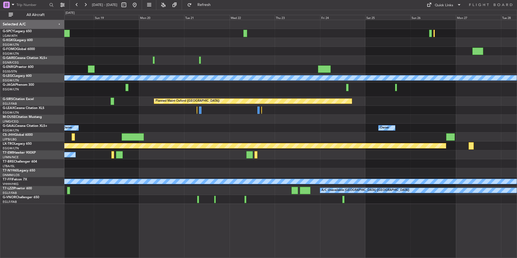
click at [370, 96] on div at bounding box center [290, 89] width 452 height 14
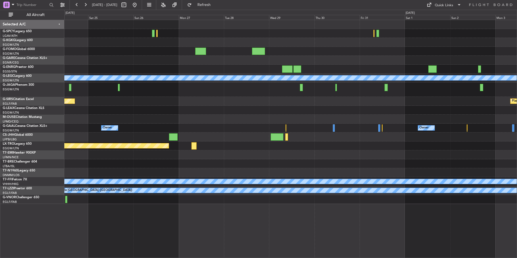
click at [89, 65] on div "A/C Unavailable London (Luton) Planned Maint Oxford (Kidlington) Planned Maint …" at bounding box center [290, 112] width 452 height 184
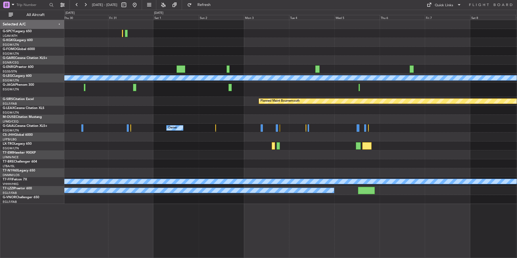
click at [99, 109] on div "A/C Unavailable London (Luton) Planned Maint Bournemouth Planned Maint Bournemo…" at bounding box center [290, 112] width 452 height 184
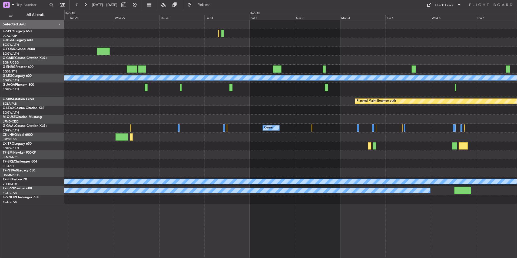
click at [326, 122] on div "A/C Unavailable London (Luton) Planned Maint Bournemouth Planned Maint Bournemo…" at bounding box center [290, 112] width 452 height 184
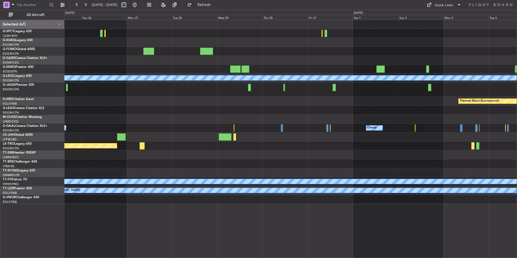
click at [269, 102] on div "A/C Unavailable London (Luton) Planned Maint Bournemouth Planned Maint Bournemo…" at bounding box center [290, 112] width 452 height 184
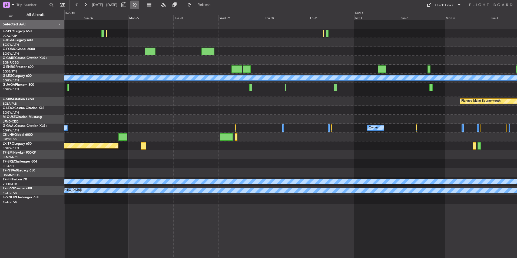
click at [139, 6] on button at bounding box center [134, 5] width 9 height 9
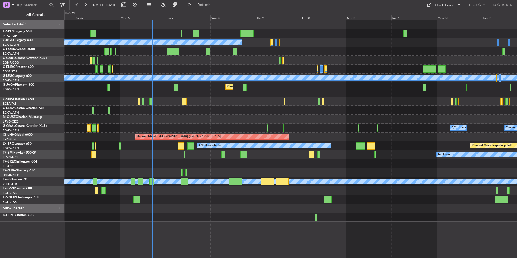
click at [181, 132] on div "Unplanned Maint Bremen Planned Maint Bremen A/C Unavailable Istanbul (Ataturk) …" at bounding box center [290, 121] width 452 height 202
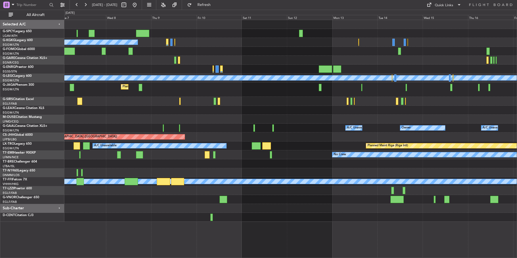
click at [220, 166] on div "A/C Unavailable Istanbul (Ataturk) A/C Unavailable London (Luton) Planned Maint…" at bounding box center [290, 121] width 452 height 202
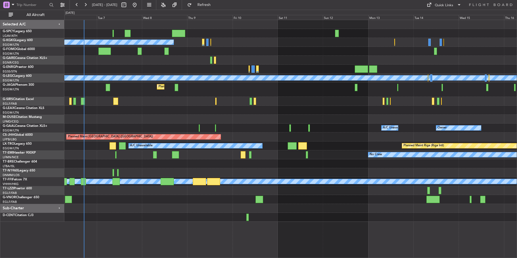
click at [252, 158] on div "A/C Unavailable Istanbul (Ataturk) A/C Unavailable London (Luton) Planned Maint…" at bounding box center [290, 121] width 452 height 202
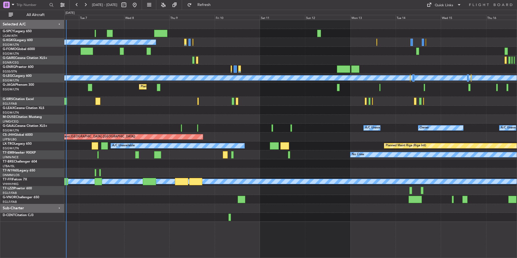
click at [234, 157] on div "No Crew" at bounding box center [290, 154] width 452 height 9
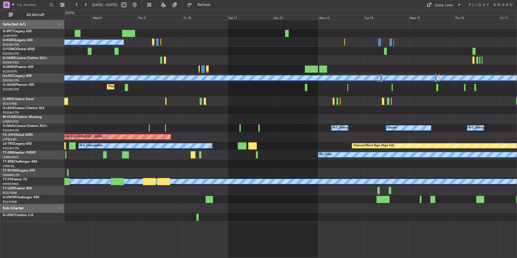
click at [207, 171] on div "A/C Unavailable Istanbul (Ataturk) A/C Unavailable London (Luton) Planned Maint…" at bounding box center [290, 121] width 452 height 202
click at [126, 163] on div "A/C Unavailable Istanbul (Ataturk) A/C Unavailable London (Luton) Planned Maint…" at bounding box center [290, 121] width 452 height 202
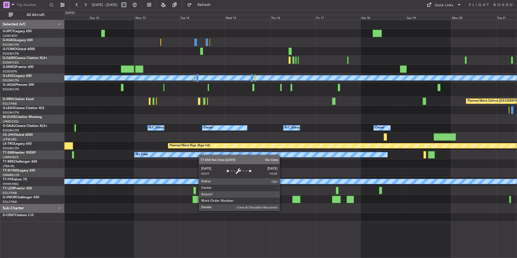
click at [174, 155] on div "No Crew" at bounding box center [260, 154] width 253 height 5
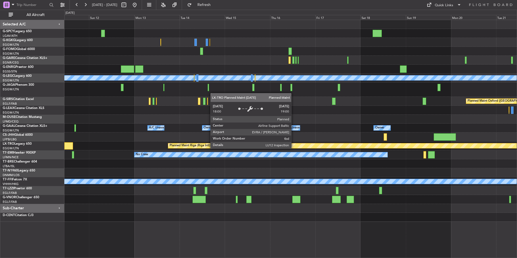
click at [174, 165] on div "A/C Unavailable London (Luton) Planned Maint Oxford (Kidlington) A/C Unavailabl…" at bounding box center [290, 121] width 452 height 202
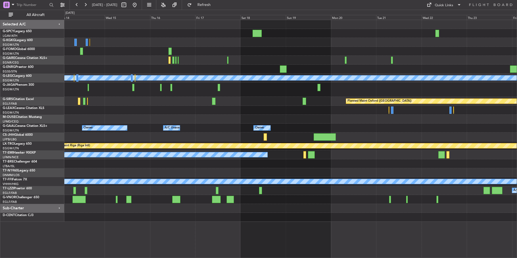
click at [258, 170] on div at bounding box center [290, 172] width 452 height 9
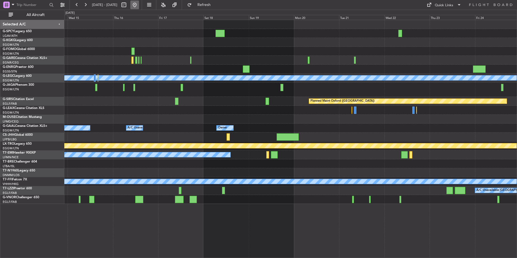
click at [139, 3] on button at bounding box center [134, 5] width 9 height 9
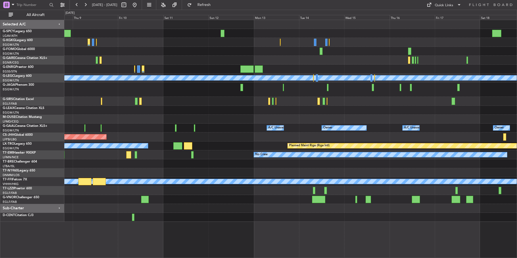
click at [0, 156] on html "01 Oct 2025 - 11 Oct 2025 Refresh Quick Links All Aircraft A/C Unavailable Ista…" at bounding box center [258, 129] width 517 height 258
click at [90, 123] on div "A/C Unavailable Istanbul (Ataturk) A/C Unavailable London (Luton) Planned Maint…" at bounding box center [290, 121] width 452 height 202
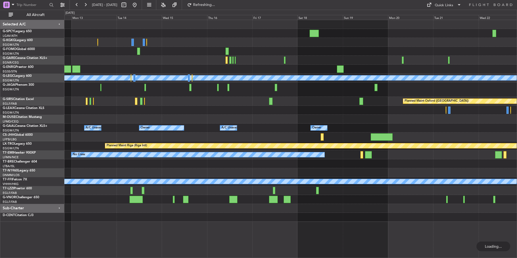
click at [125, 117] on div "A/C Unavailable London (Luton) Planned Maint Oxford (Kidlington) A/C Unavailabl…" at bounding box center [290, 121] width 452 height 202
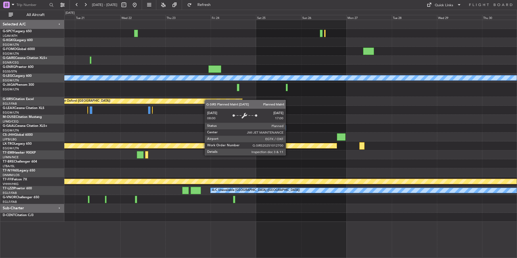
click at [167, 104] on div "Planned Maint Oxford ([GEOGRAPHIC_DATA])" at bounding box center [290, 101] width 452 height 9
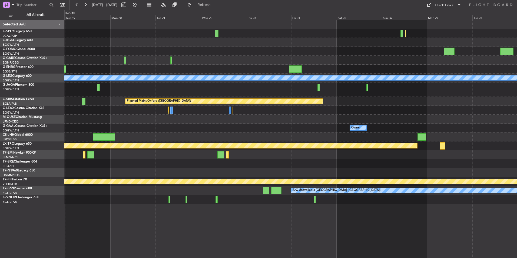
click at [319, 113] on div "A/C Unavailable London (Luton) Planned Maint Oxford (Kidlington) Owner Owner A/…" at bounding box center [290, 112] width 452 height 184
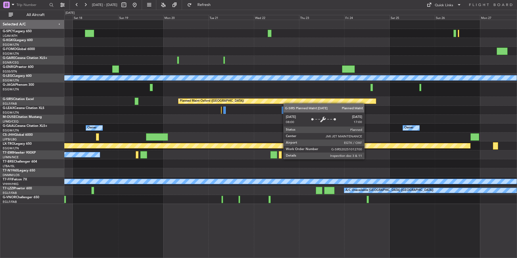
click at [351, 105] on div "A/C Unavailable London (Luton) Planned Maint Oxford (Kidlington) Owner Owner A/…" at bounding box center [290, 112] width 452 height 184
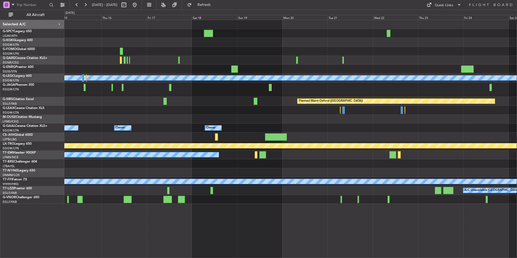
click at [269, 108] on div at bounding box center [290, 110] width 452 height 9
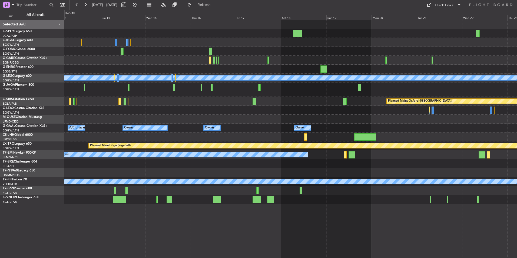
click at [334, 125] on div "A/C Unavailable London (Luton) Planned Maint Oxford (Kidlington) Owner A/C Unav…" at bounding box center [290, 112] width 452 height 184
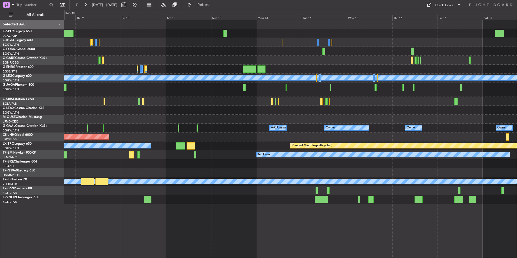
click at [400, 111] on div "A/C Unavailable Istanbul (Ataturk) A/C Unavailable London (Luton) Planned Maint…" at bounding box center [290, 112] width 452 height 184
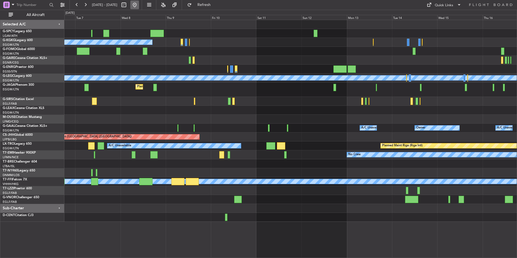
click at [139, 4] on button at bounding box center [134, 5] width 9 height 9
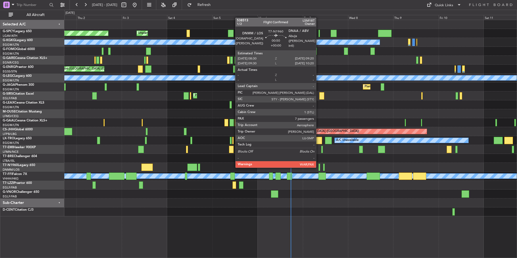
click at [319, 167] on div at bounding box center [320, 167] width 2 height 7
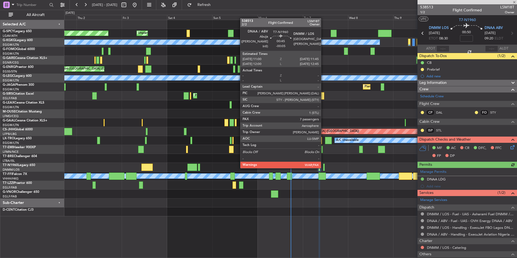
click at [323, 167] on div at bounding box center [324, 167] width 2 height 7
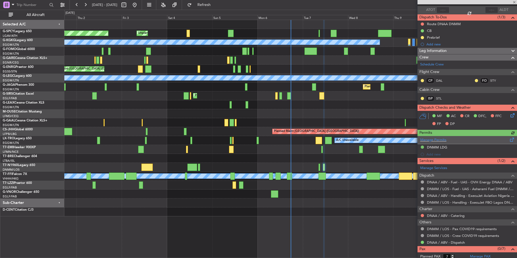
scroll to position [48, 0]
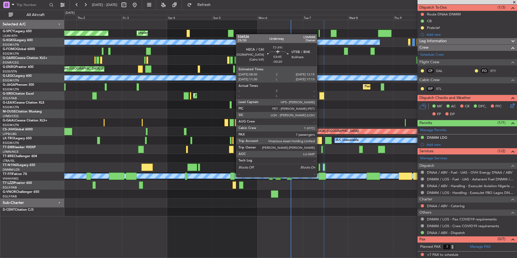
click at [319, 177] on div at bounding box center [322, 176] width 7 height 7
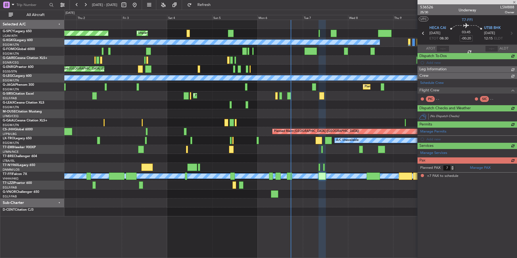
scroll to position [0, 0]
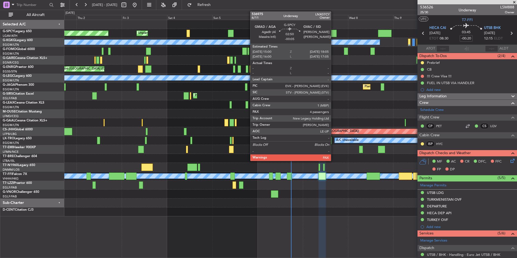
click at [333, 31] on div at bounding box center [334, 33] width 6 height 7
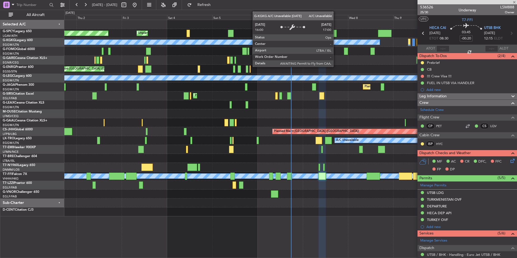
type input "-00:05"
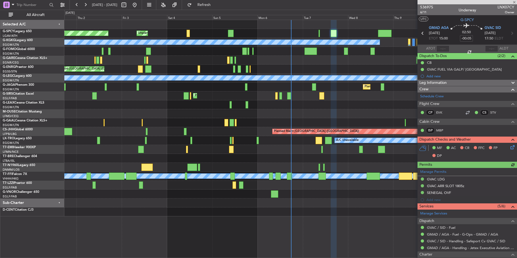
click at [515, 1] on span at bounding box center [514, 2] width 5 height 5
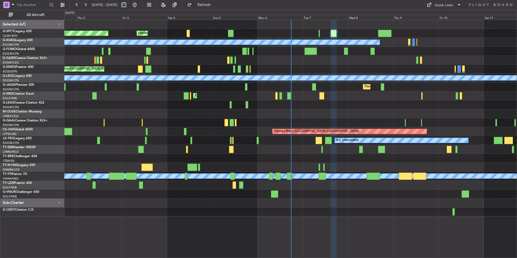
type input "0"
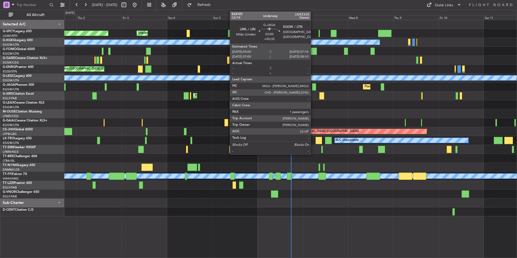
click at [313, 87] on div at bounding box center [314, 86] width 4 height 7
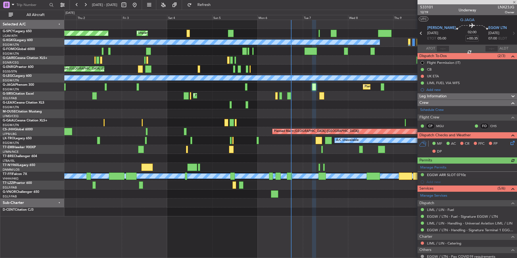
scroll to position [43, 0]
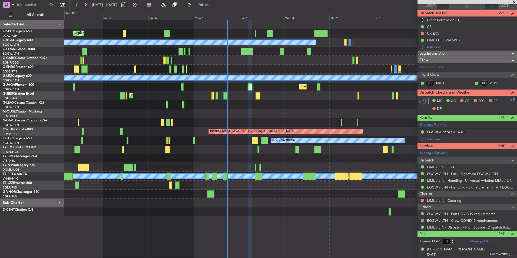
click at [282, 98] on div "Planned Maint [GEOGRAPHIC_DATA] ([GEOGRAPHIC_DATA])" at bounding box center [290, 95] width 452 height 9
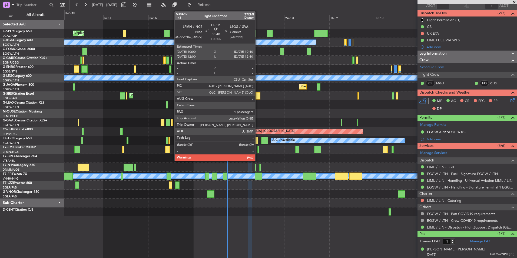
click at [258, 149] on div at bounding box center [257, 149] width 1 height 7
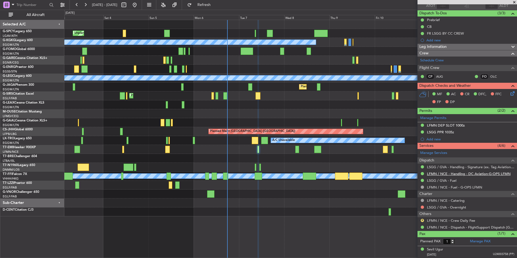
scroll to position [0, 0]
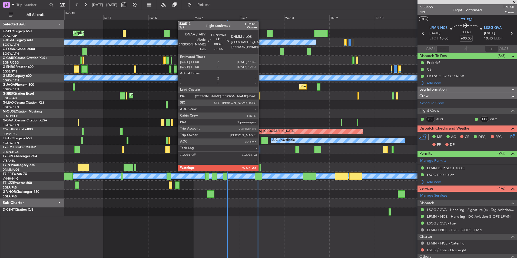
click at [261, 170] on div at bounding box center [260, 167] width 2 height 7
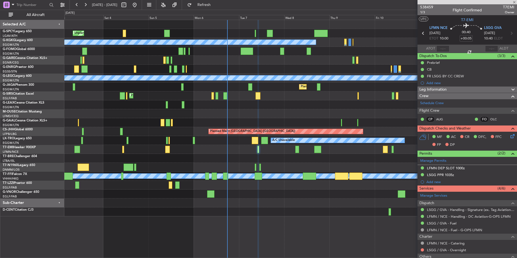
type input "-00:05"
type input "7"
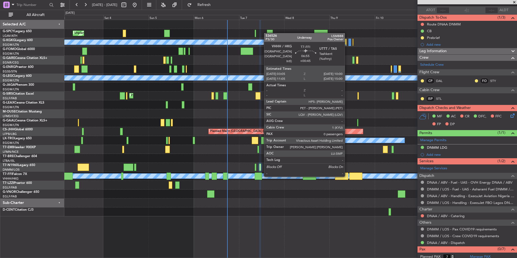
scroll to position [48, 0]
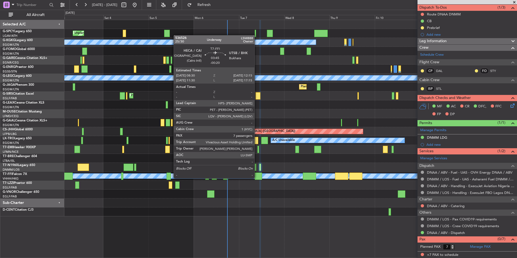
click at [257, 178] on div at bounding box center [258, 176] width 7 height 7
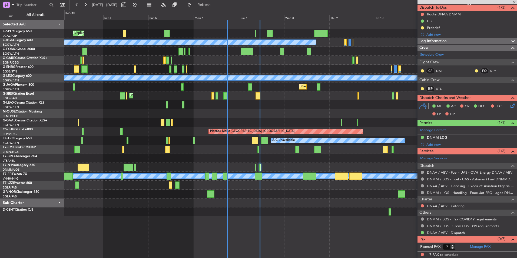
type input "-00:20"
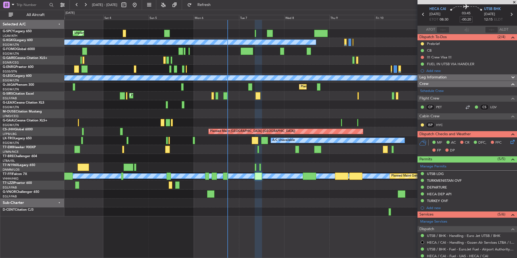
scroll to position [0, 0]
